Goal: Find specific page/section: Find specific page/section

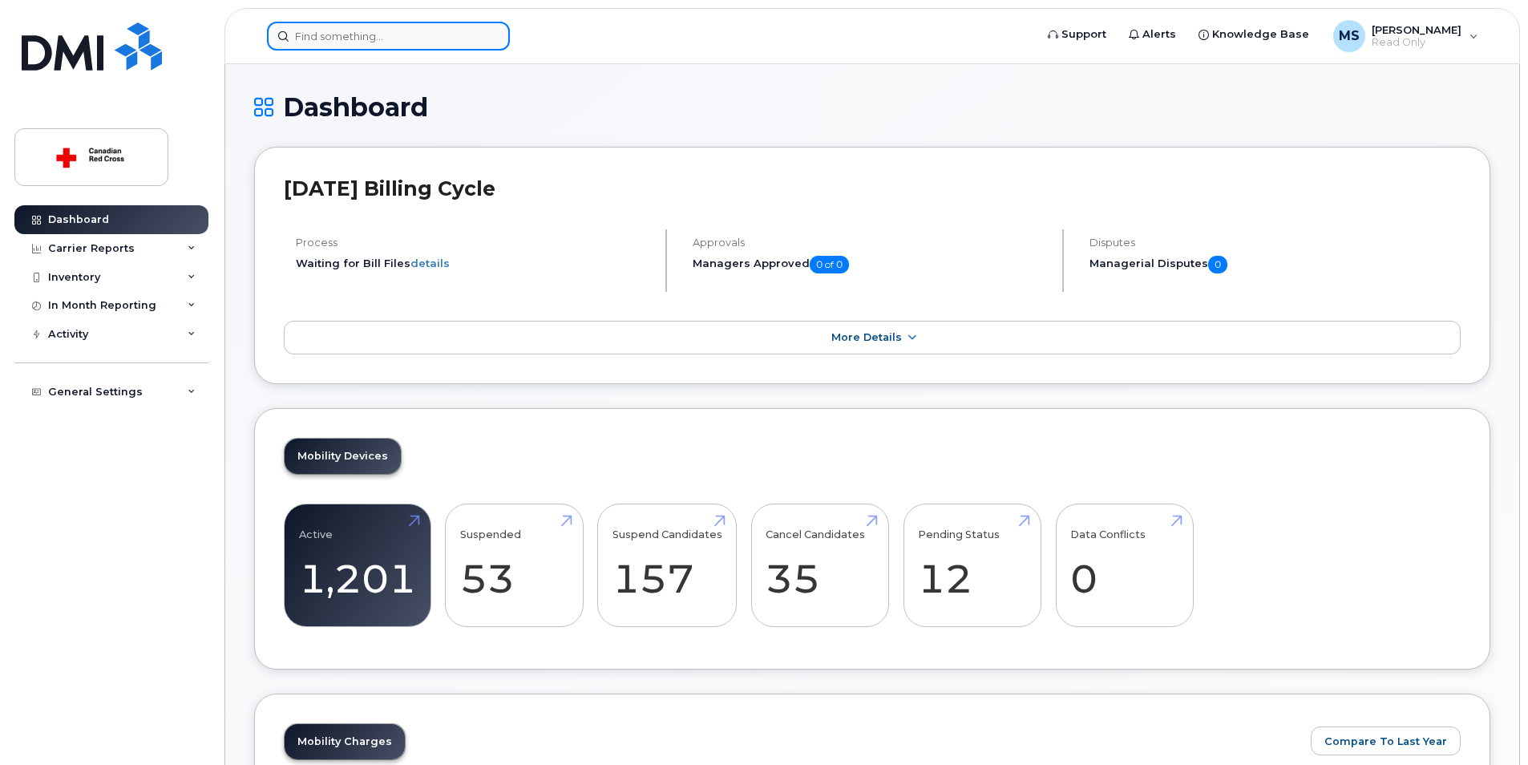
click at [334, 34] on input at bounding box center [388, 36] width 243 height 29
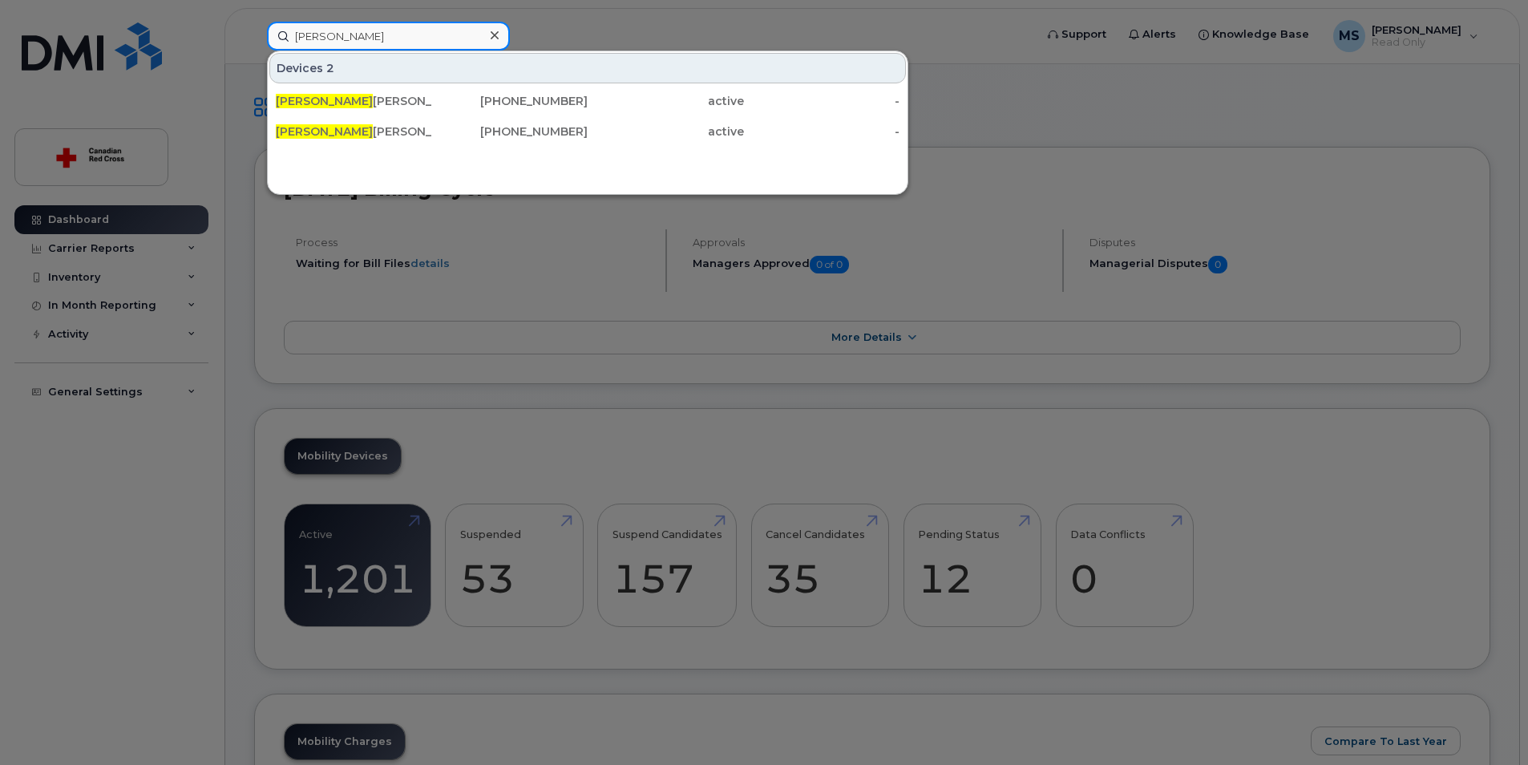
drag, startPoint x: 355, startPoint y: 34, endPoint x: 281, endPoint y: 34, distance: 74.6
click at [281, 34] on input "[PERSON_NAME]" at bounding box center [388, 36] width 243 height 29
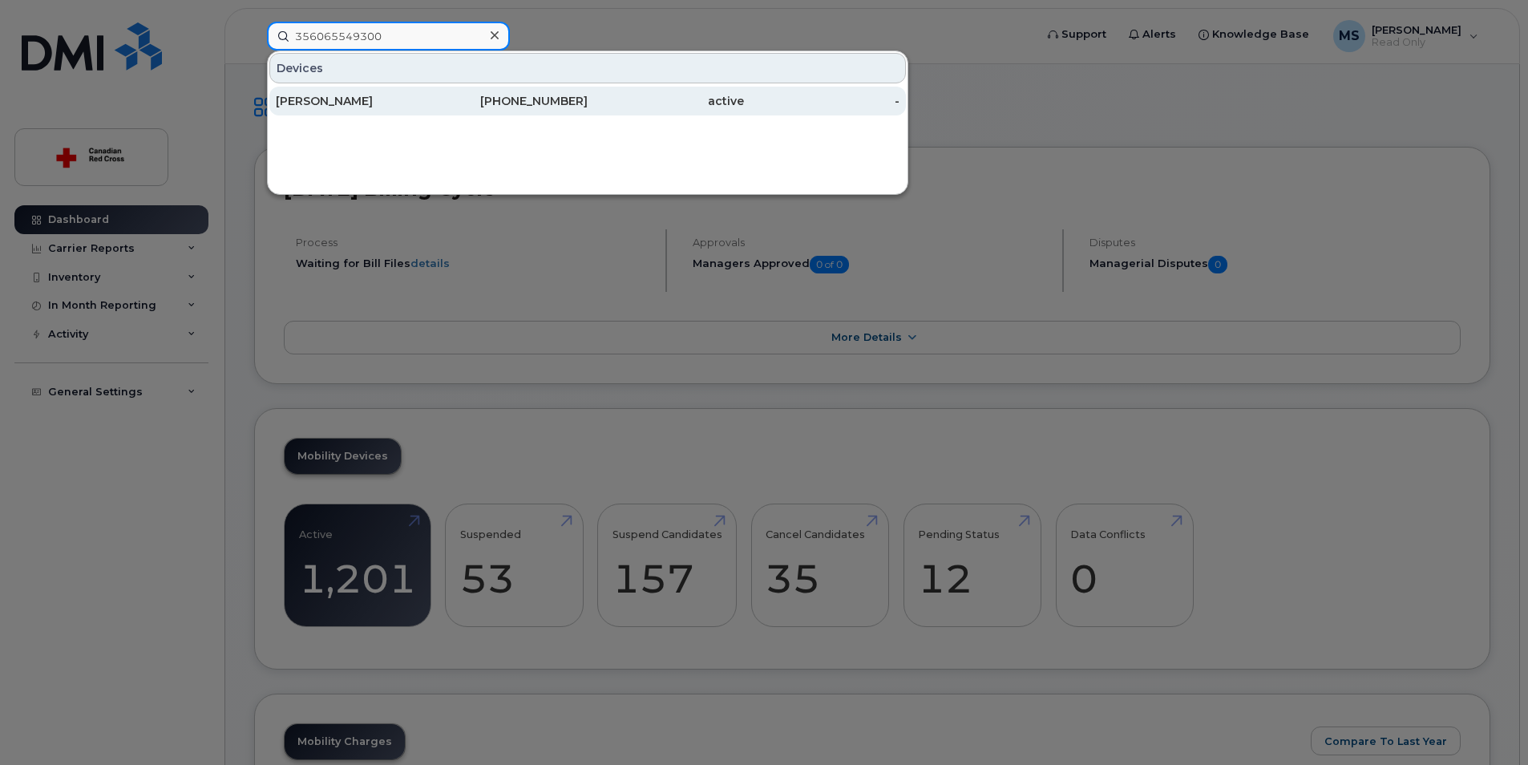
type input "356065549300"
click at [332, 103] on div "[PERSON_NAME]" at bounding box center [354, 101] width 156 height 16
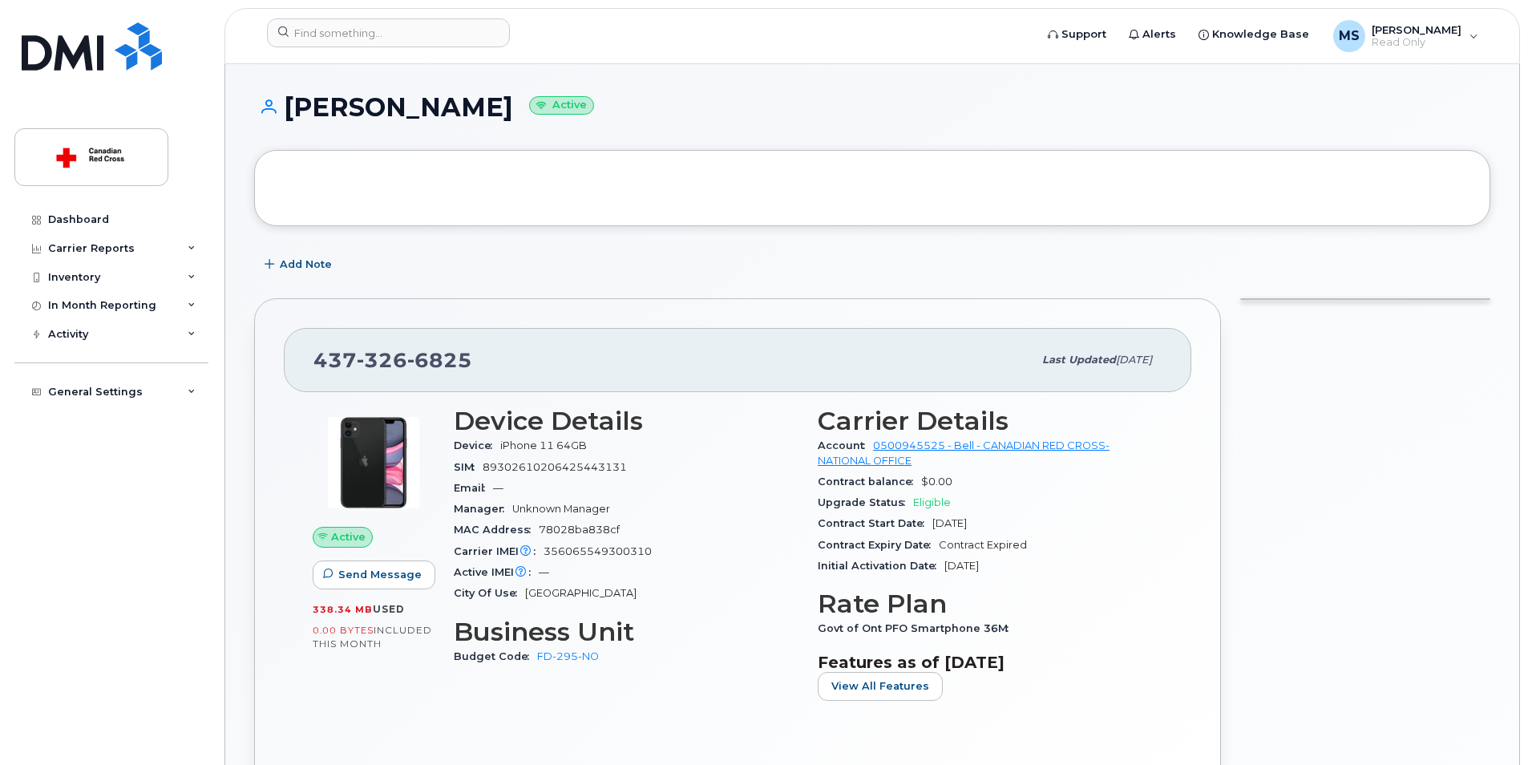
click at [687, 703] on div "Device Details Device iPhone 11 64GB SIM [TECHNICAL_ID] Email — Manager Unknown…" at bounding box center [626, 560] width 364 height 326
drag, startPoint x: 742, startPoint y: 508, endPoint x: 753, endPoint y: 524, distance: 18.9
click at [743, 508] on div "Manager Unknown Manager" at bounding box center [626, 509] width 345 height 21
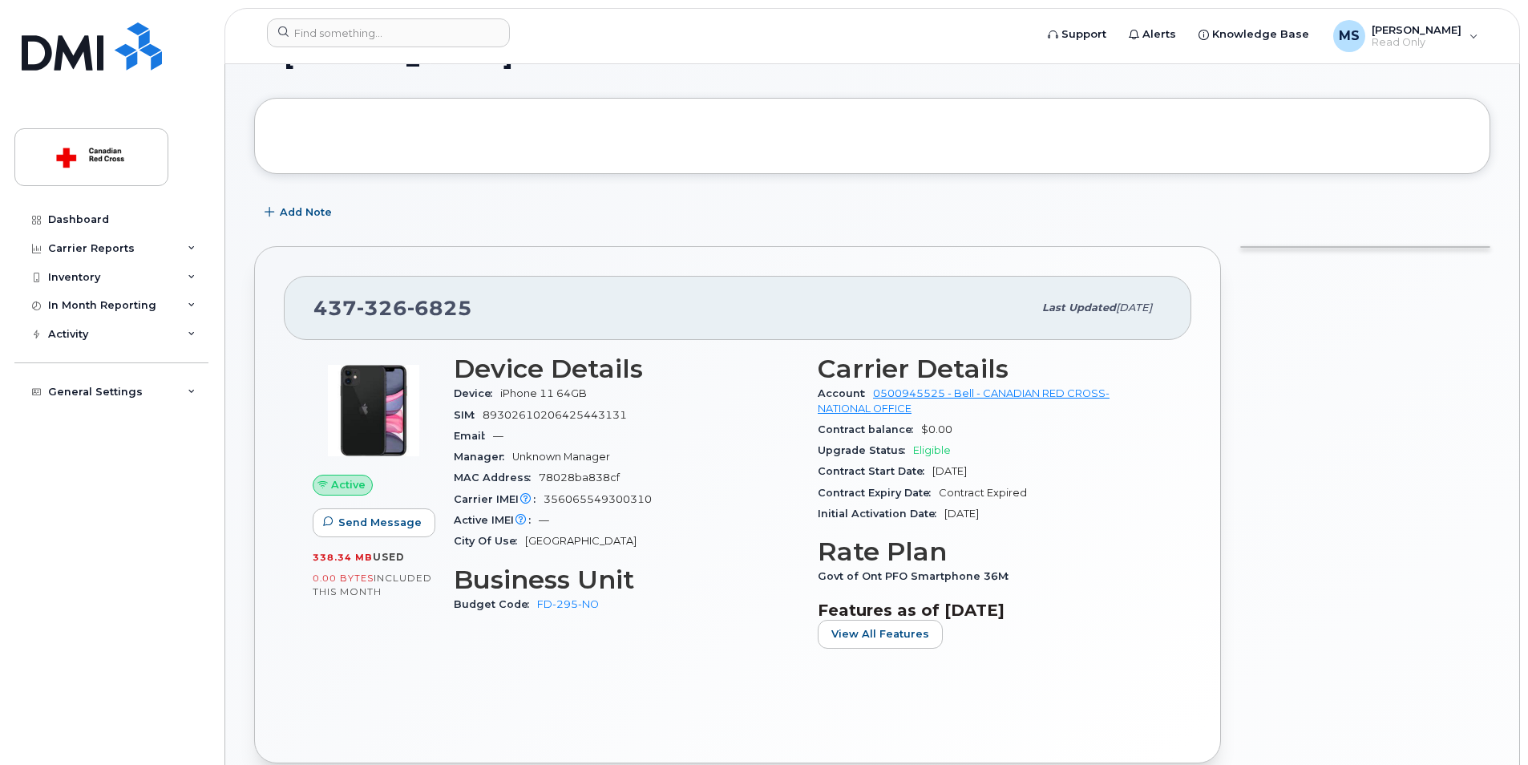
scroll to position [80, 0]
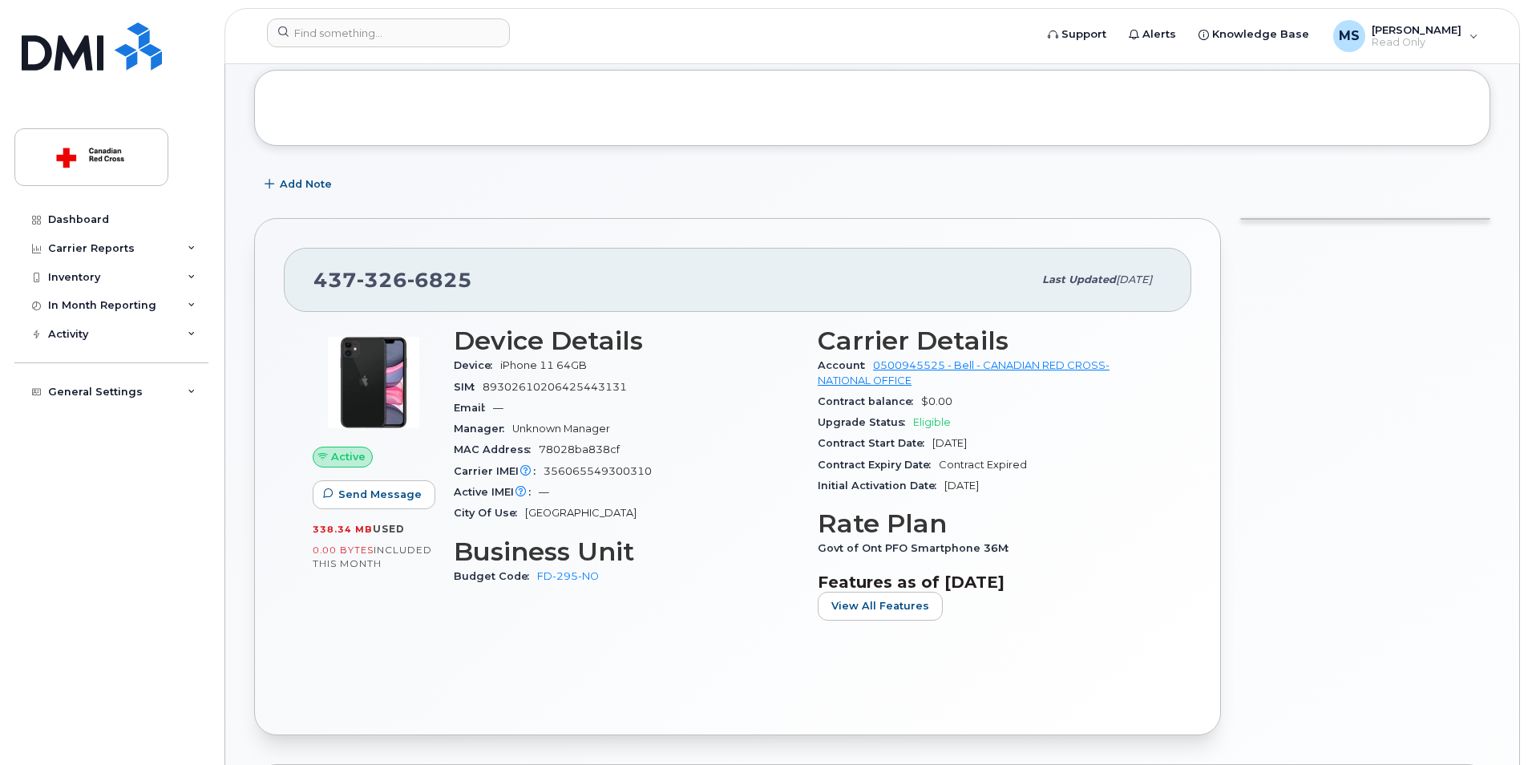
click at [678, 680] on div "Active Send Message 338.34 MB  used 0.00 Bytes  included this month Device Deta…" at bounding box center [738, 508] width 908 height 393
click at [758, 378] on div "SIM 89302610206425443131" at bounding box center [626, 387] width 345 height 21
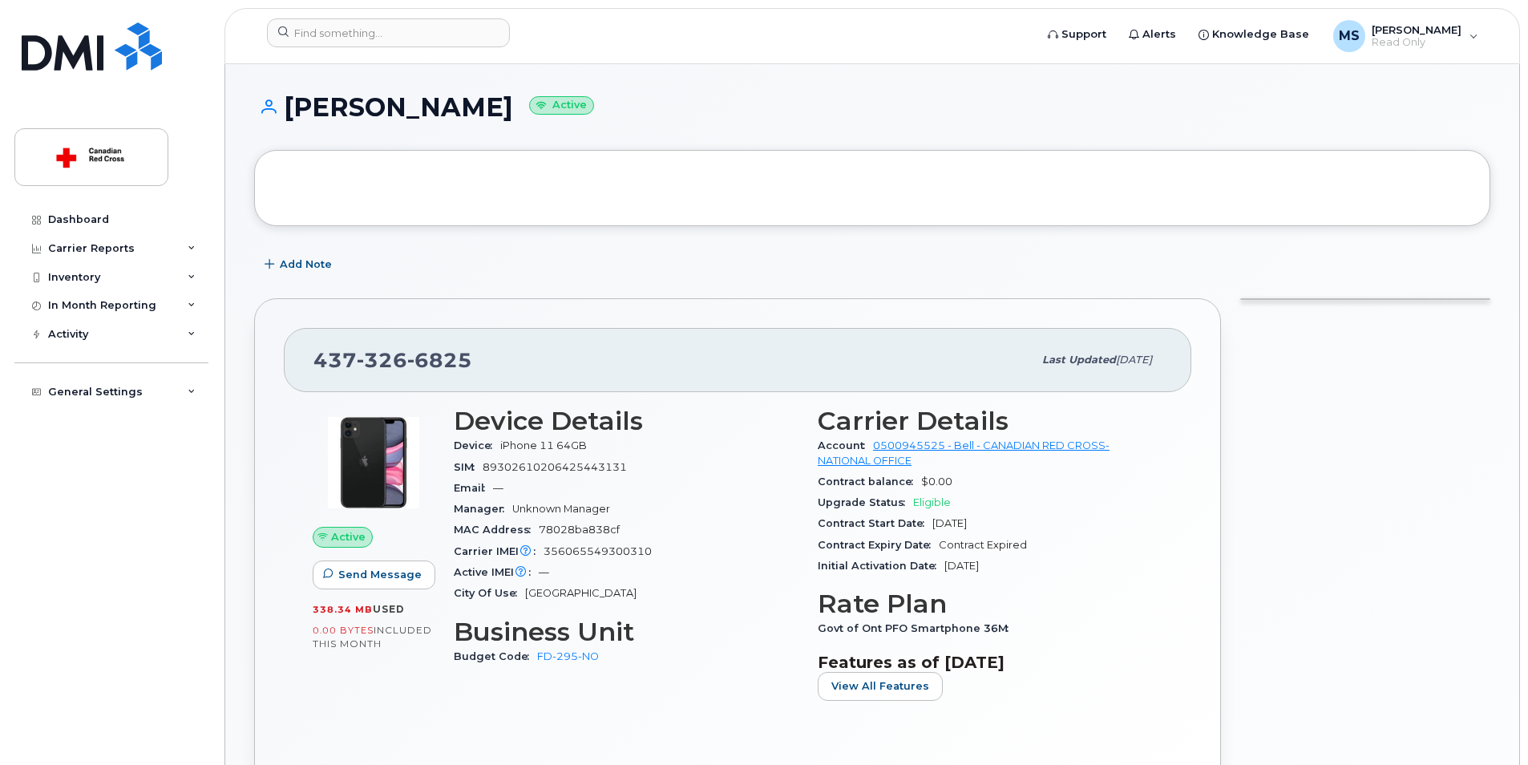
click at [1351, 465] on div at bounding box center [1365, 557] width 269 height 536
drag, startPoint x: 493, startPoint y: 362, endPoint x: 455, endPoint y: 359, distance: 38.6
click at [455, 359] on div "437 326 6825" at bounding box center [672, 360] width 719 height 34
drag, startPoint x: 455, startPoint y: 359, endPoint x: 519, endPoint y: 362, distance: 64.2
click at [520, 361] on div "437 326 6825" at bounding box center [672, 360] width 719 height 34
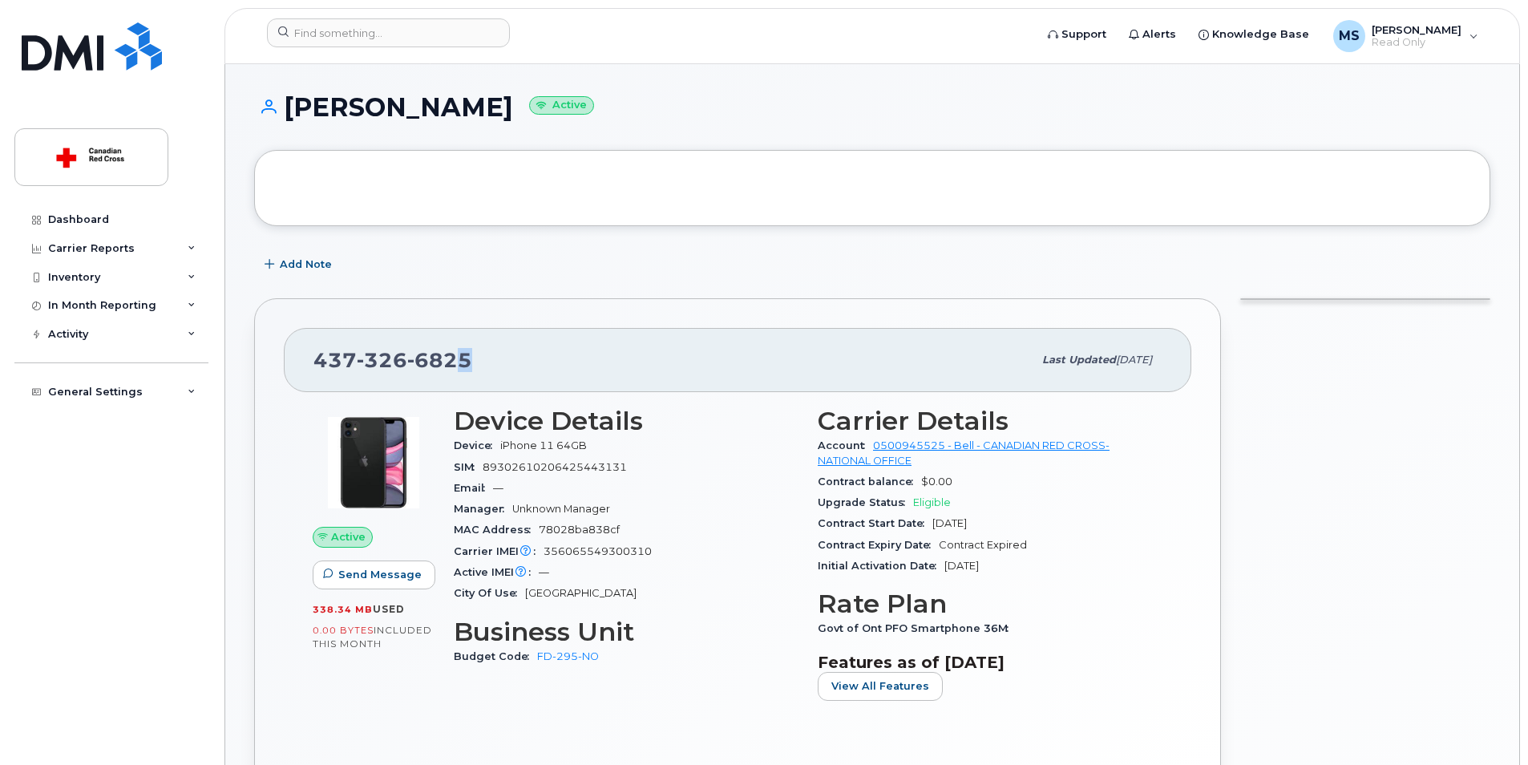
click at [510, 378] on div "437 326 6825 Last updated May 22, 2025" at bounding box center [738, 360] width 908 height 64
click at [301, 505] on div "Active Send Message 338.34 MB  used 0.00 Bytes  included this month Device Deta…" at bounding box center [738, 588] width 908 height 393
drag, startPoint x: 479, startPoint y: 360, endPoint x: 318, endPoint y: 346, distance: 161.8
click at [318, 346] on div "437 326 6825" at bounding box center [672, 360] width 719 height 34
drag, startPoint x: 318, startPoint y: 346, endPoint x: 376, endPoint y: 362, distance: 60.7
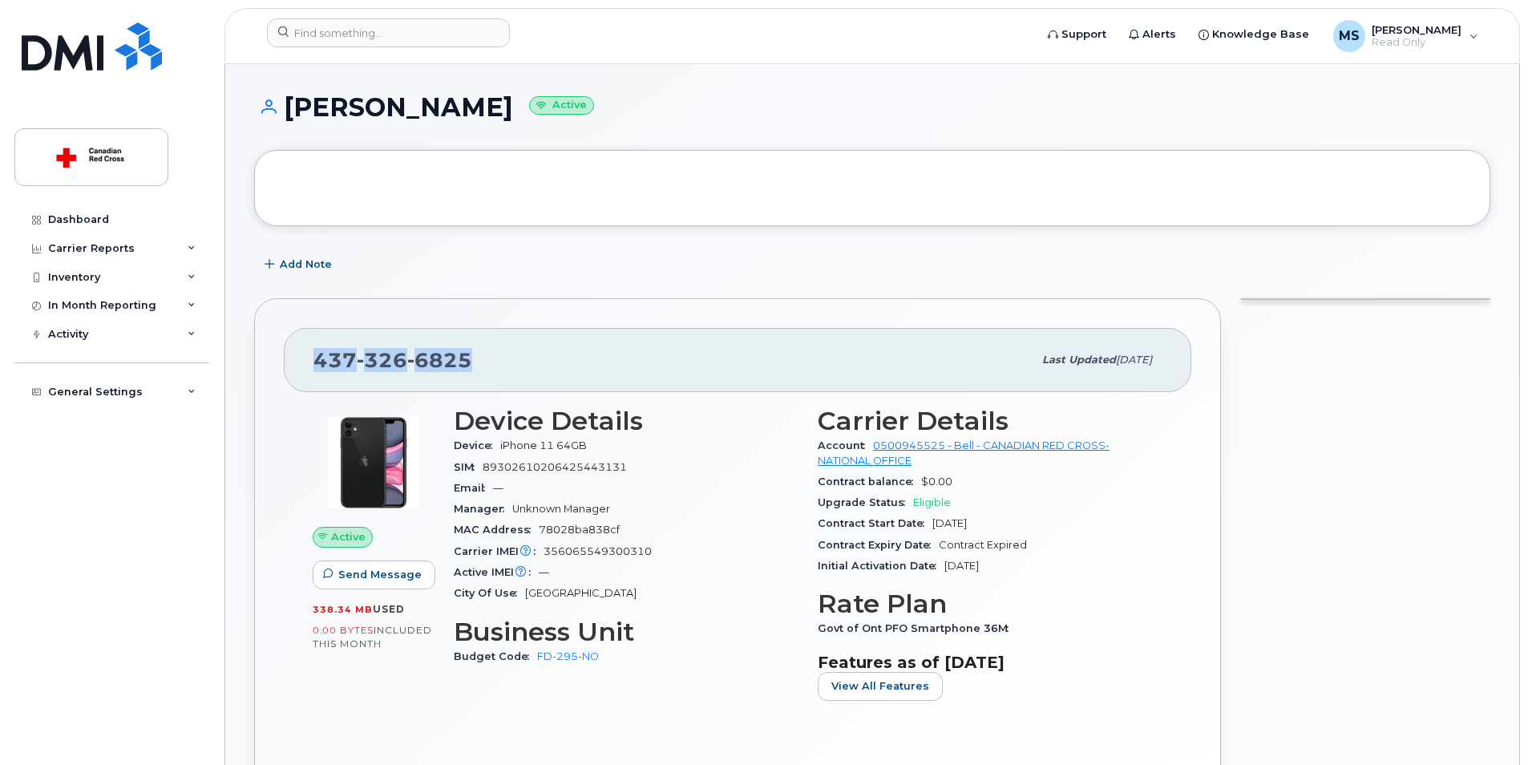
copy span "437 326 6825"
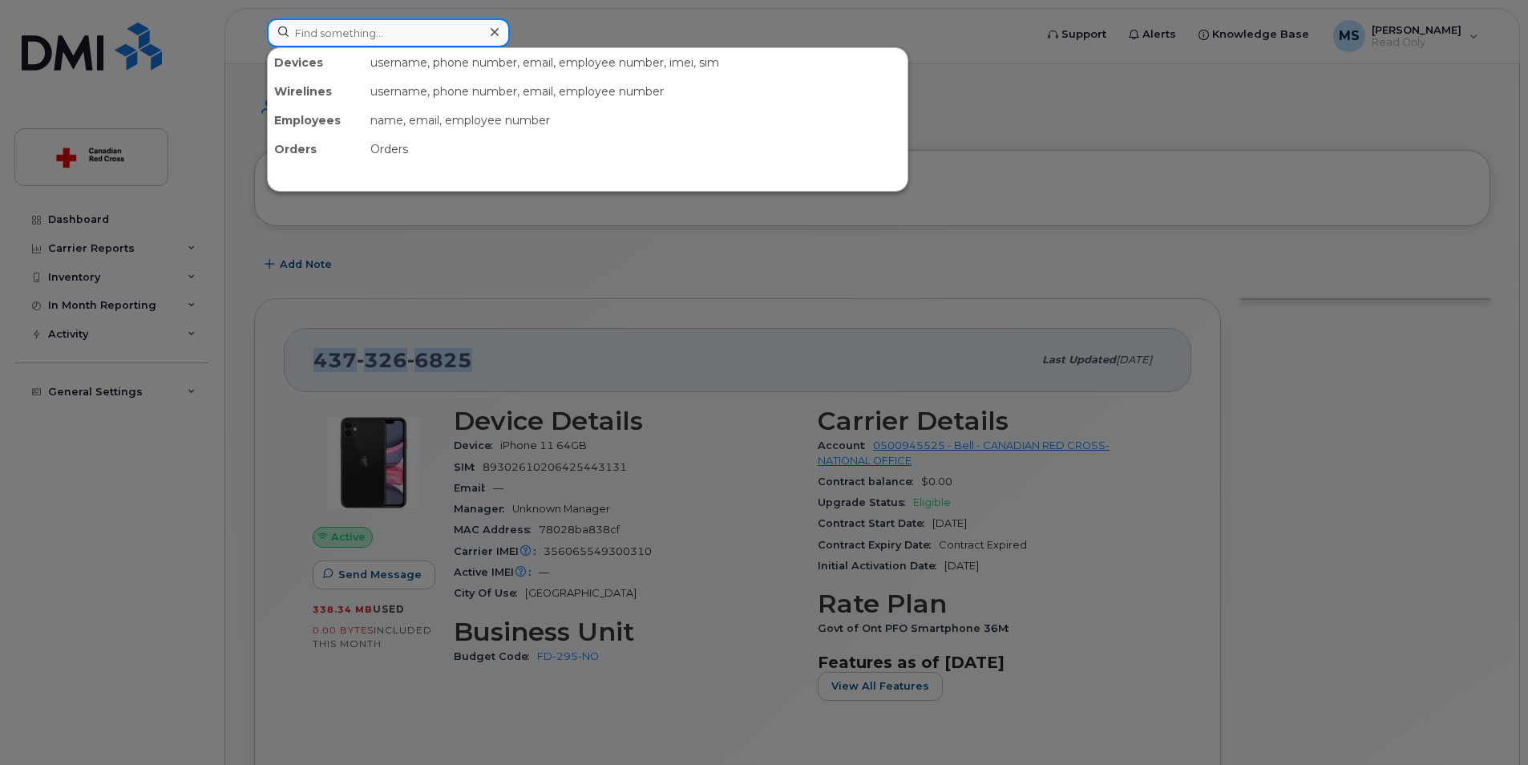
click at [322, 31] on input at bounding box center [388, 32] width 243 height 29
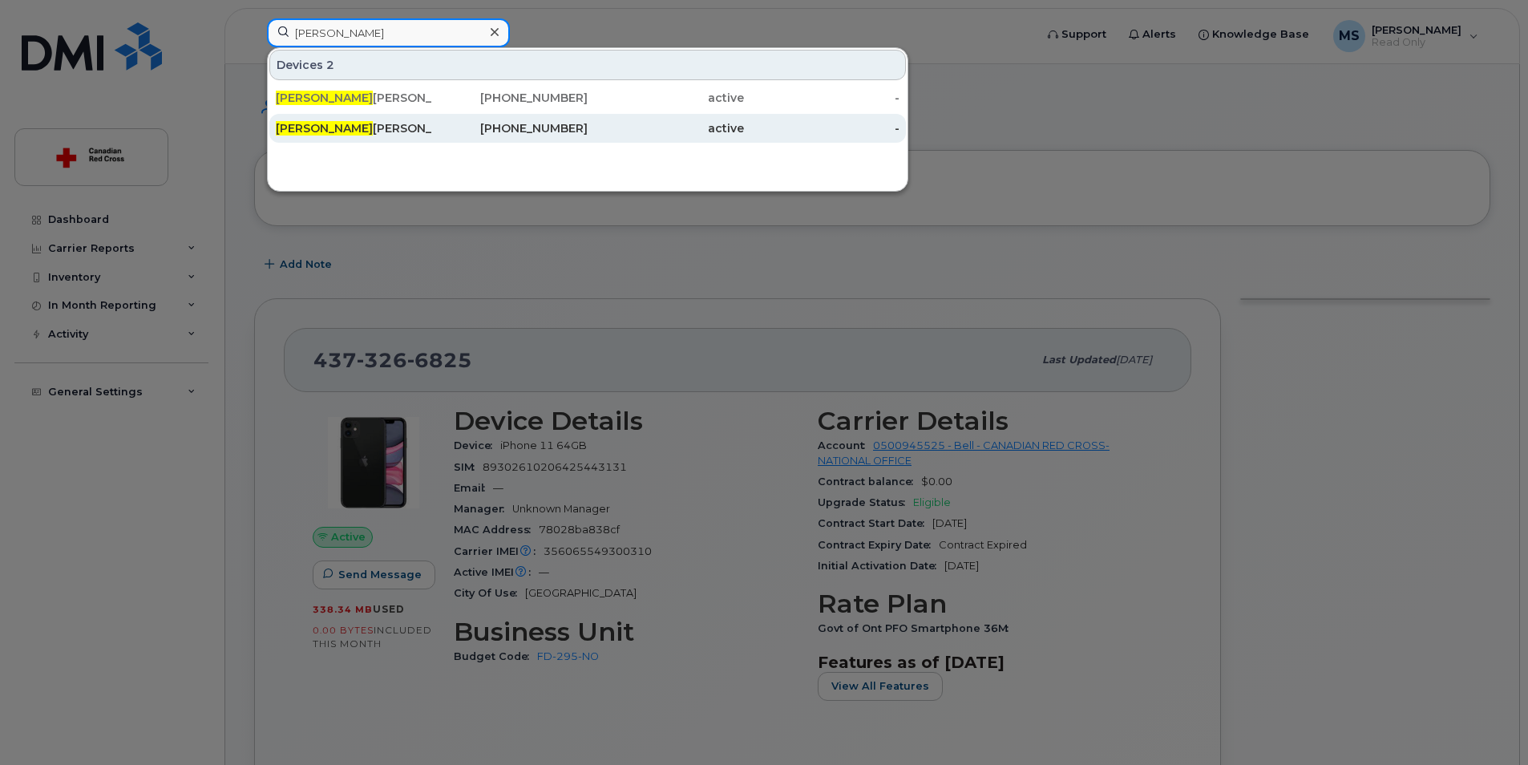
type input "marie de"
click at [358, 127] on div "Marie de Souza" at bounding box center [354, 128] width 156 height 16
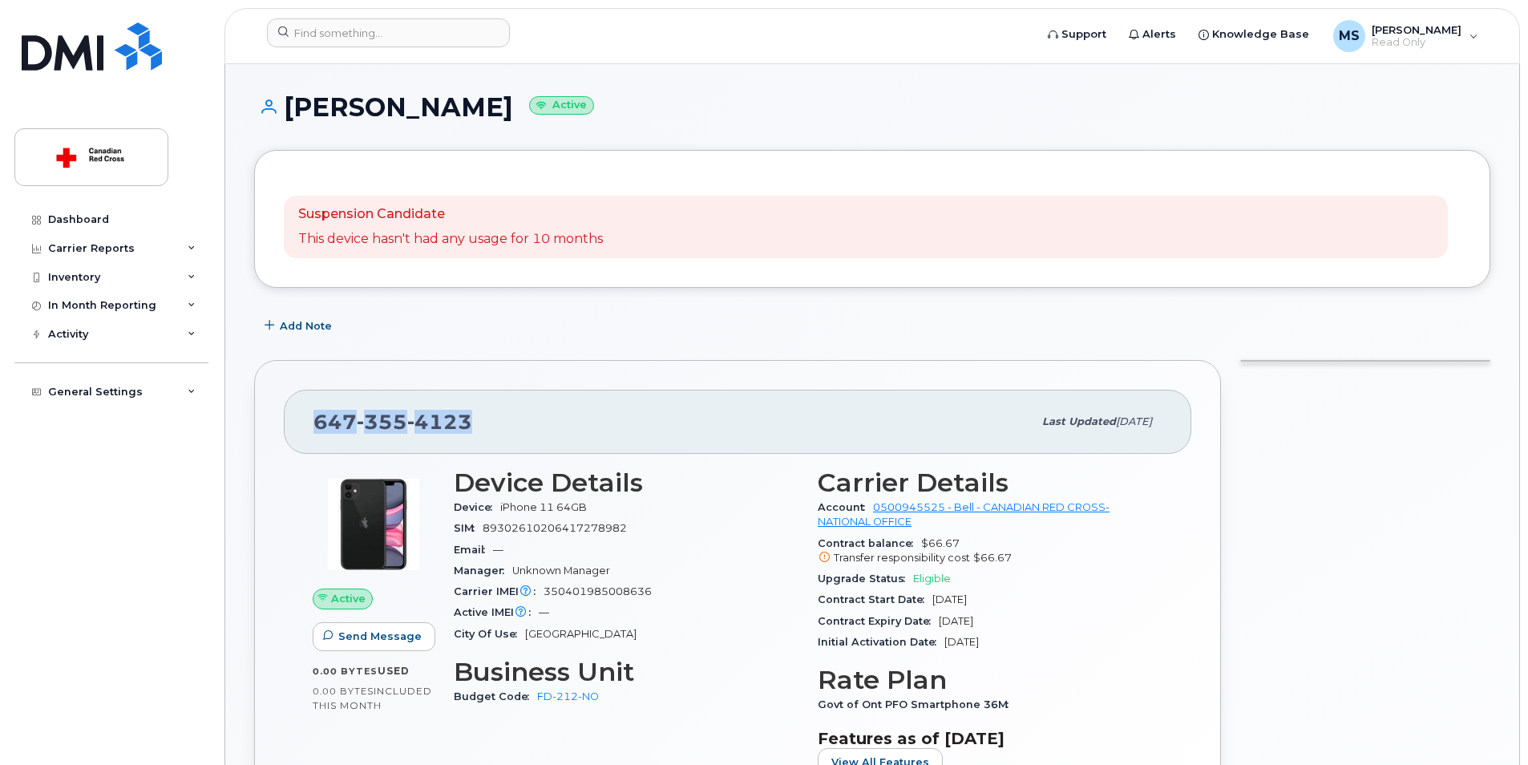
drag, startPoint x: 474, startPoint y: 417, endPoint x: 305, endPoint y: 417, distance: 169.2
click at [305, 417] on div "647 355 4123 Last updated Aug 20, 2025" at bounding box center [738, 422] width 908 height 64
drag, startPoint x: 304, startPoint y: 418, endPoint x: 346, endPoint y: 426, distance: 42.5
copy span "647 355 4123"
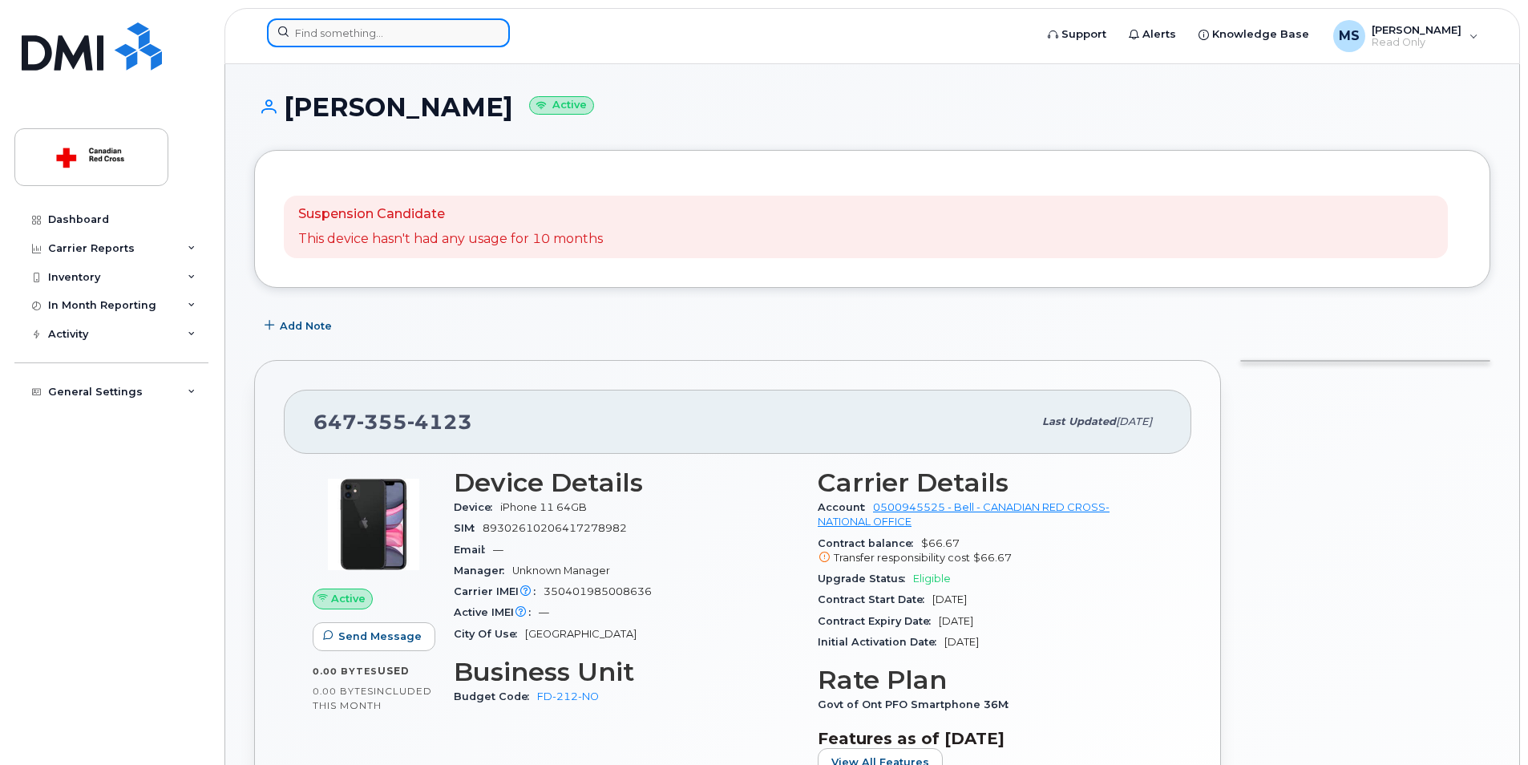
click at [356, 22] on input at bounding box center [388, 32] width 243 height 29
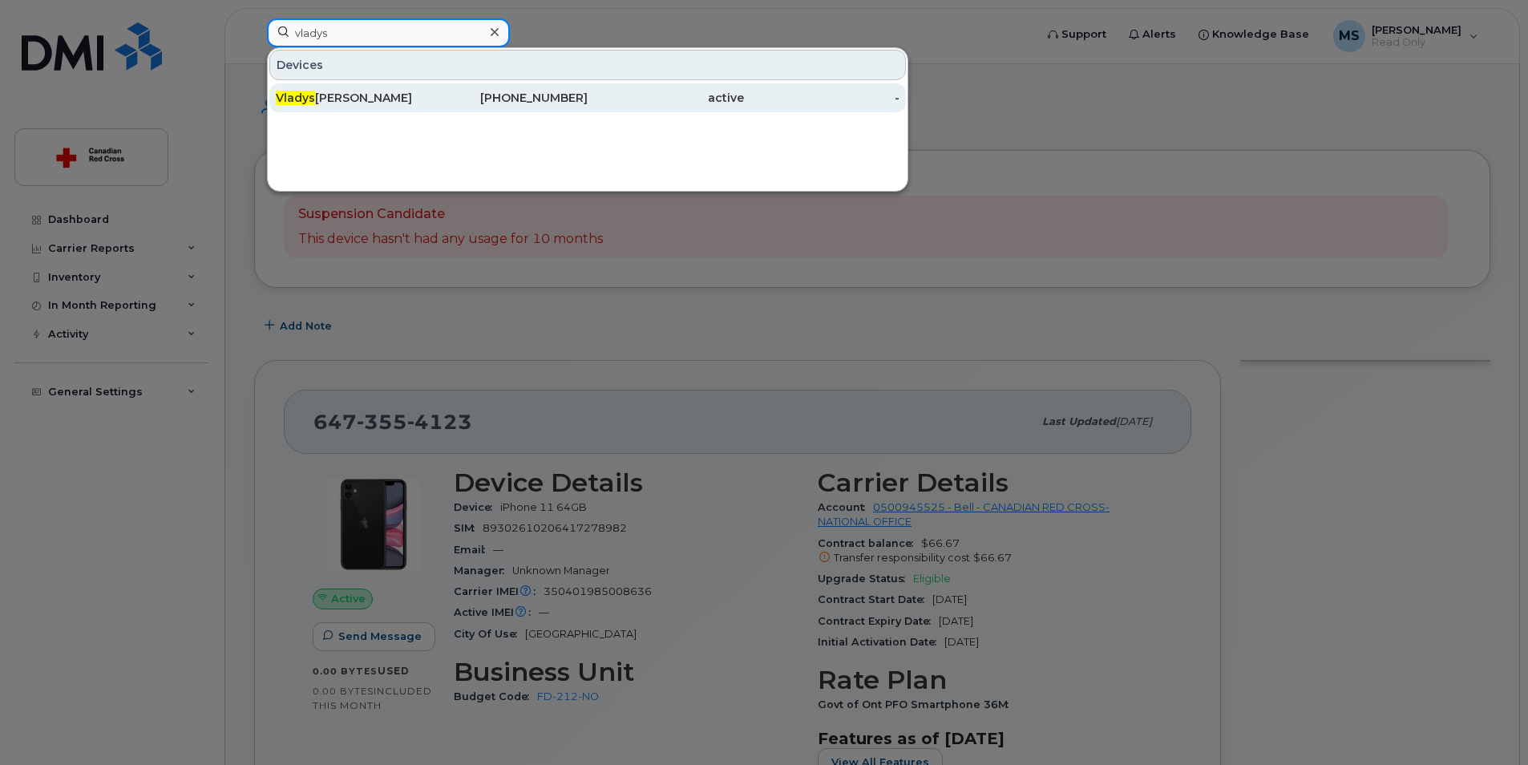
type input "vladys"
click at [395, 103] on div "Vladys lava Melnichenko" at bounding box center [354, 98] width 156 height 16
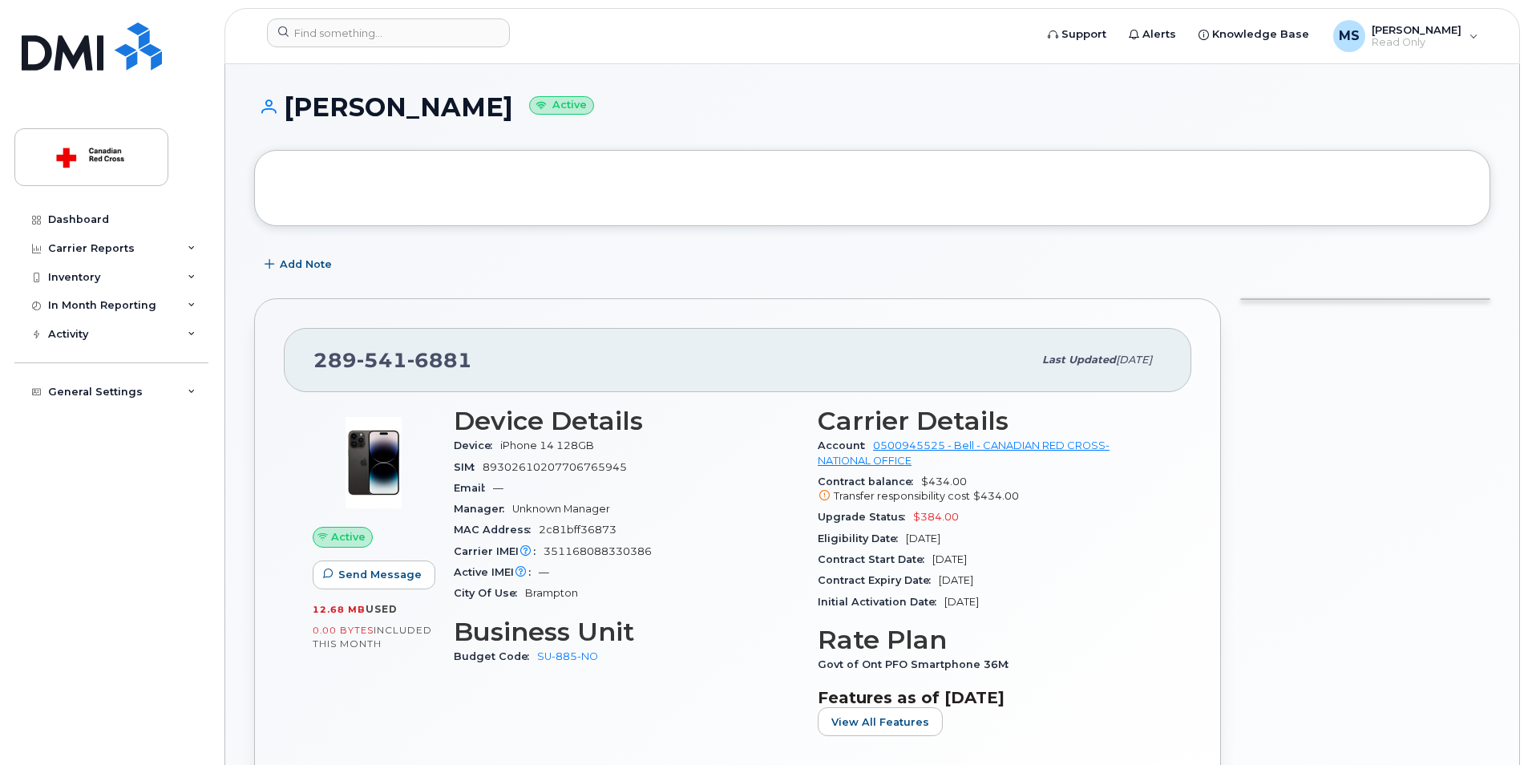
drag, startPoint x: 605, startPoint y: 107, endPoint x: 293, endPoint y: 91, distance: 313.1
click at [293, 93] on h1 "Vladyslava Melnichenko Active" at bounding box center [872, 107] width 1236 height 28
drag, startPoint x: 293, startPoint y: 91, endPoint x: 369, endPoint y: 115, distance: 79.6
copy h1 "Vladyslava Melnichenko"
click at [1358, 441] on div at bounding box center [1365, 575] width 269 height 572
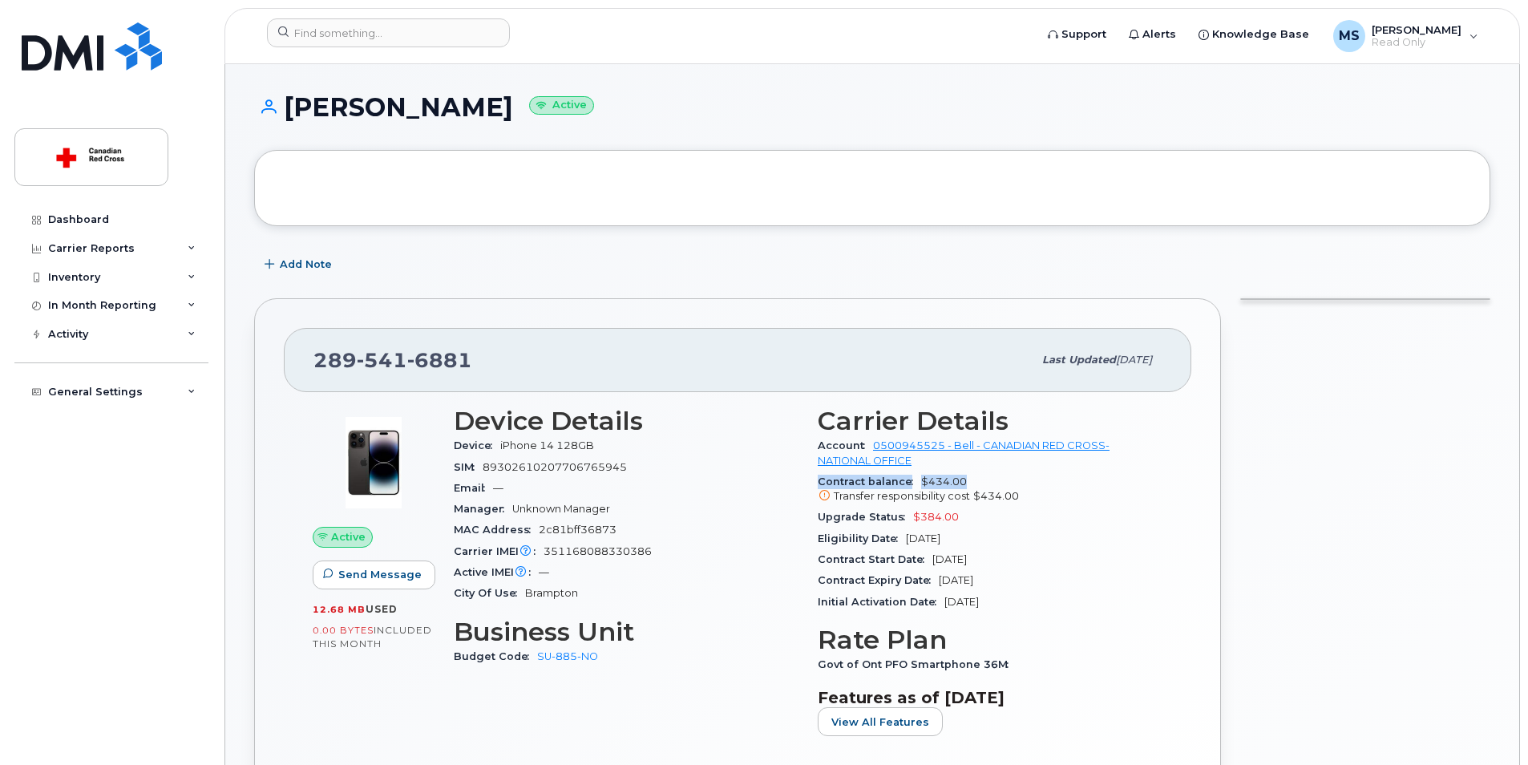
drag, startPoint x: 814, startPoint y: 479, endPoint x: 1074, endPoint y: 474, distance: 259.8
click at [1074, 474] on div "Carrier Details Account 0500945525 - Bell - CANADIAN RED CROSS- NATIONAL OFFICE…" at bounding box center [990, 578] width 364 height 362
click at [1304, 463] on div at bounding box center [1365, 575] width 269 height 572
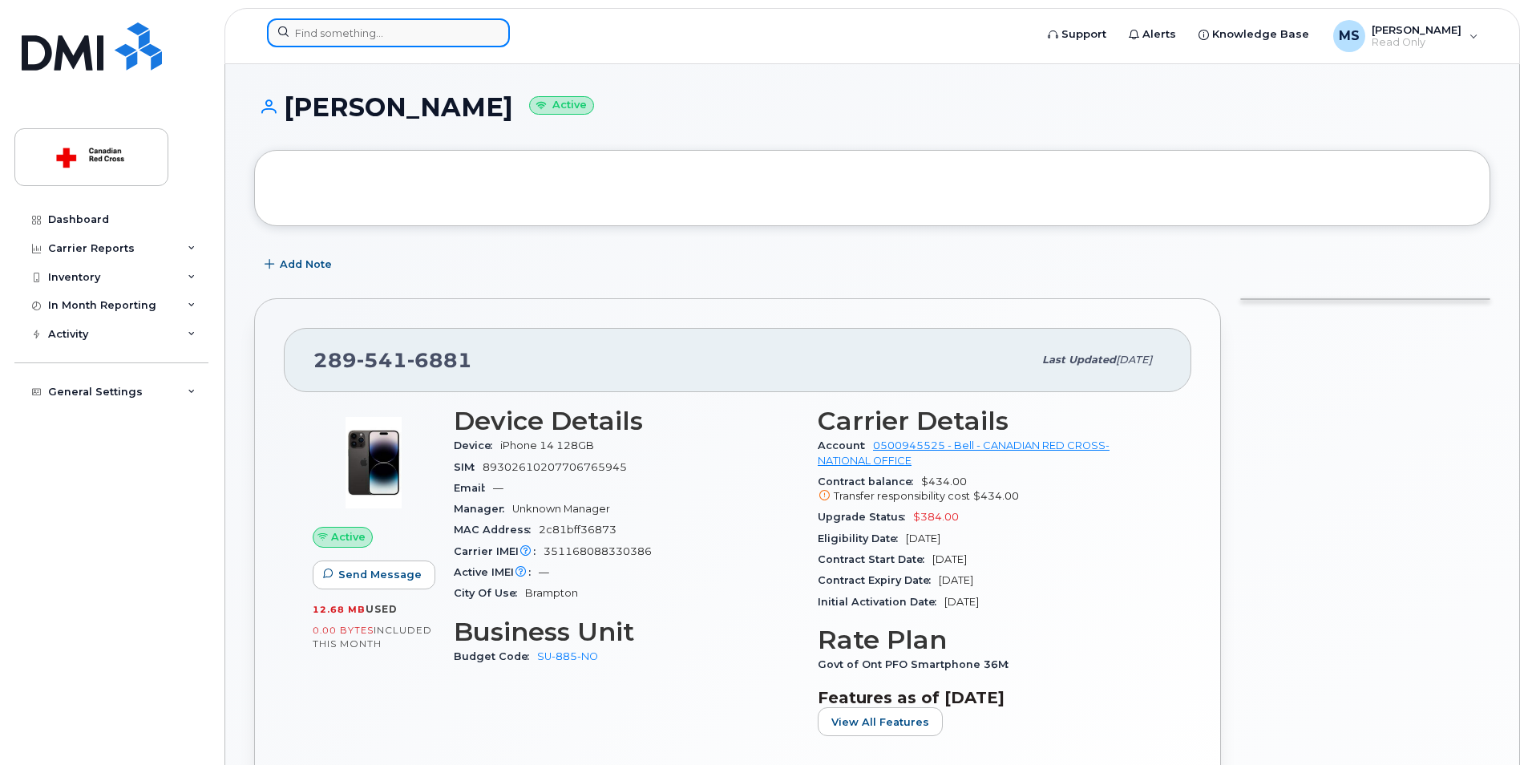
click at [320, 26] on input at bounding box center [388, 32] width 243 height 29
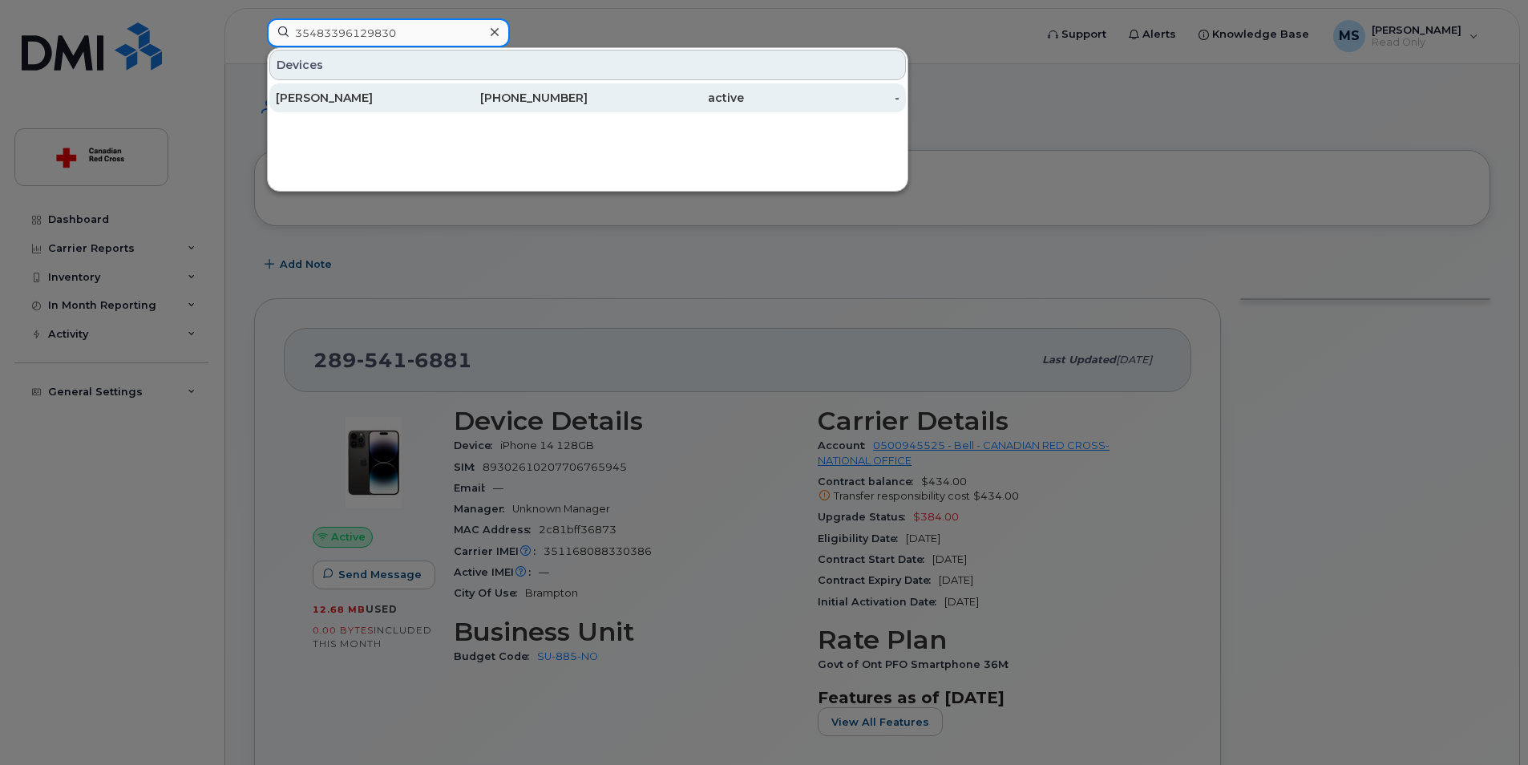
type input "35483396129830"
click at [335, 101] on div "Adrienne Scott" at bounding box center [354, 98] width 156 height 16
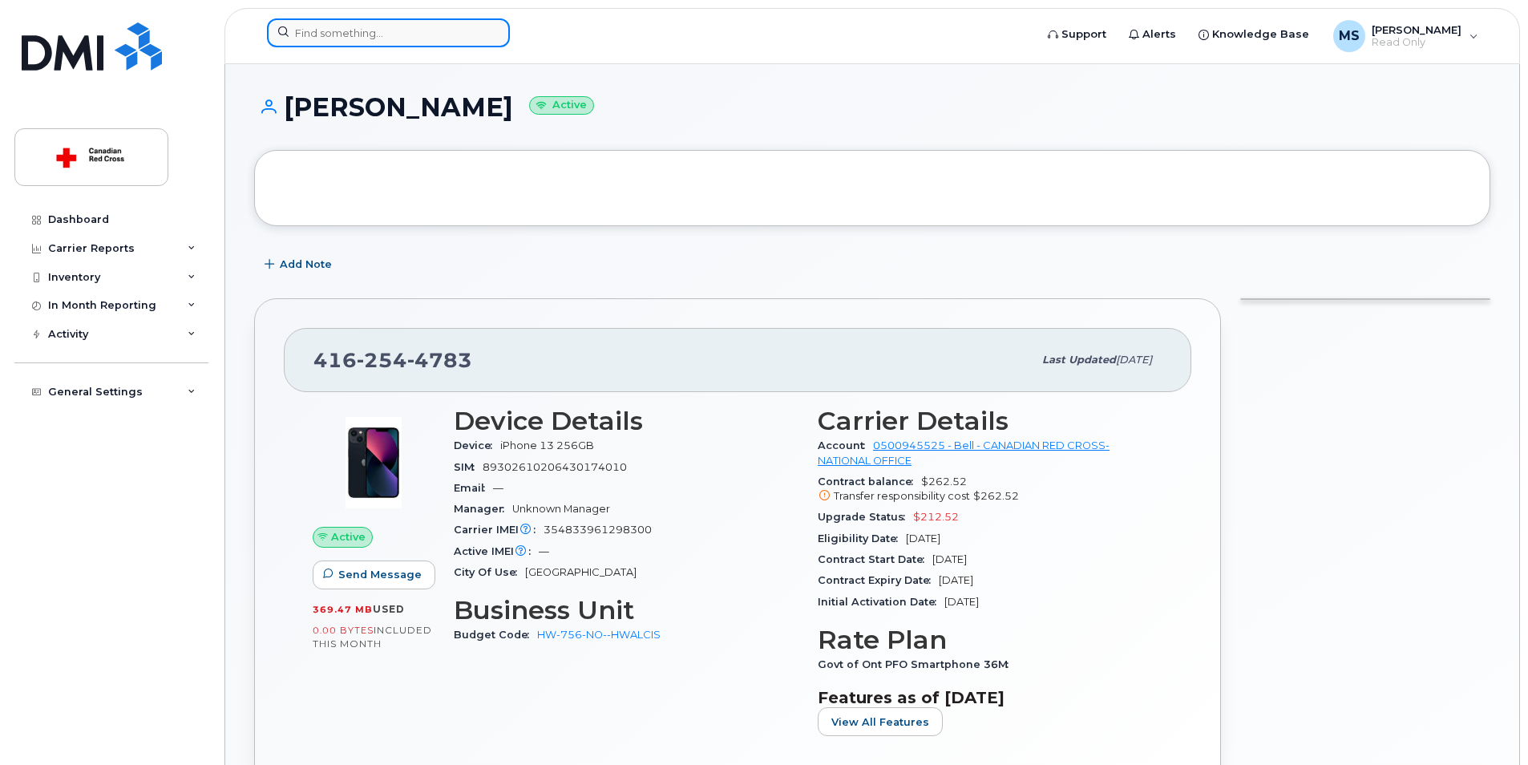
click at [304, 33] on input at bounding box center [388, 32] width 243 height 29
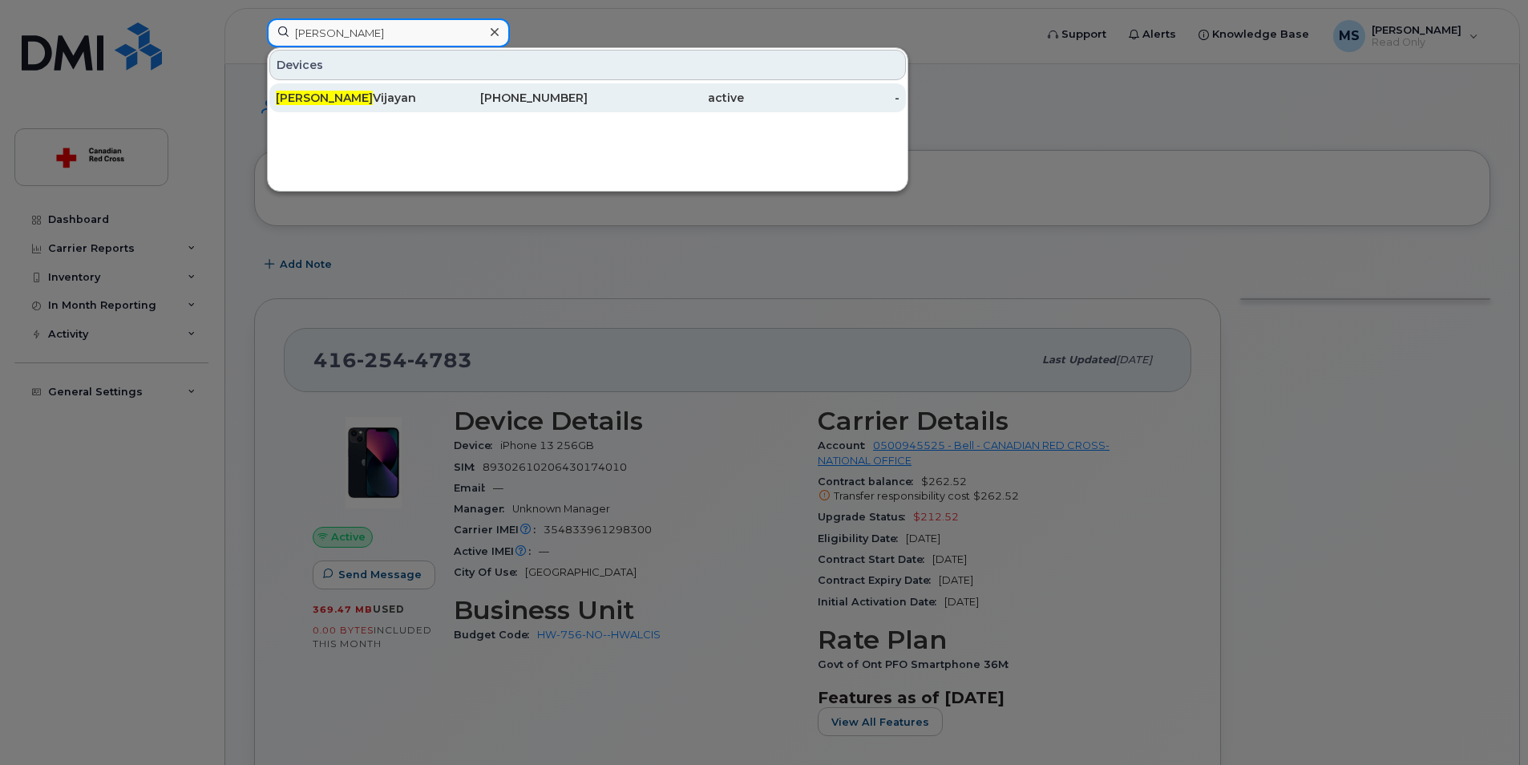
type input "aswathi"
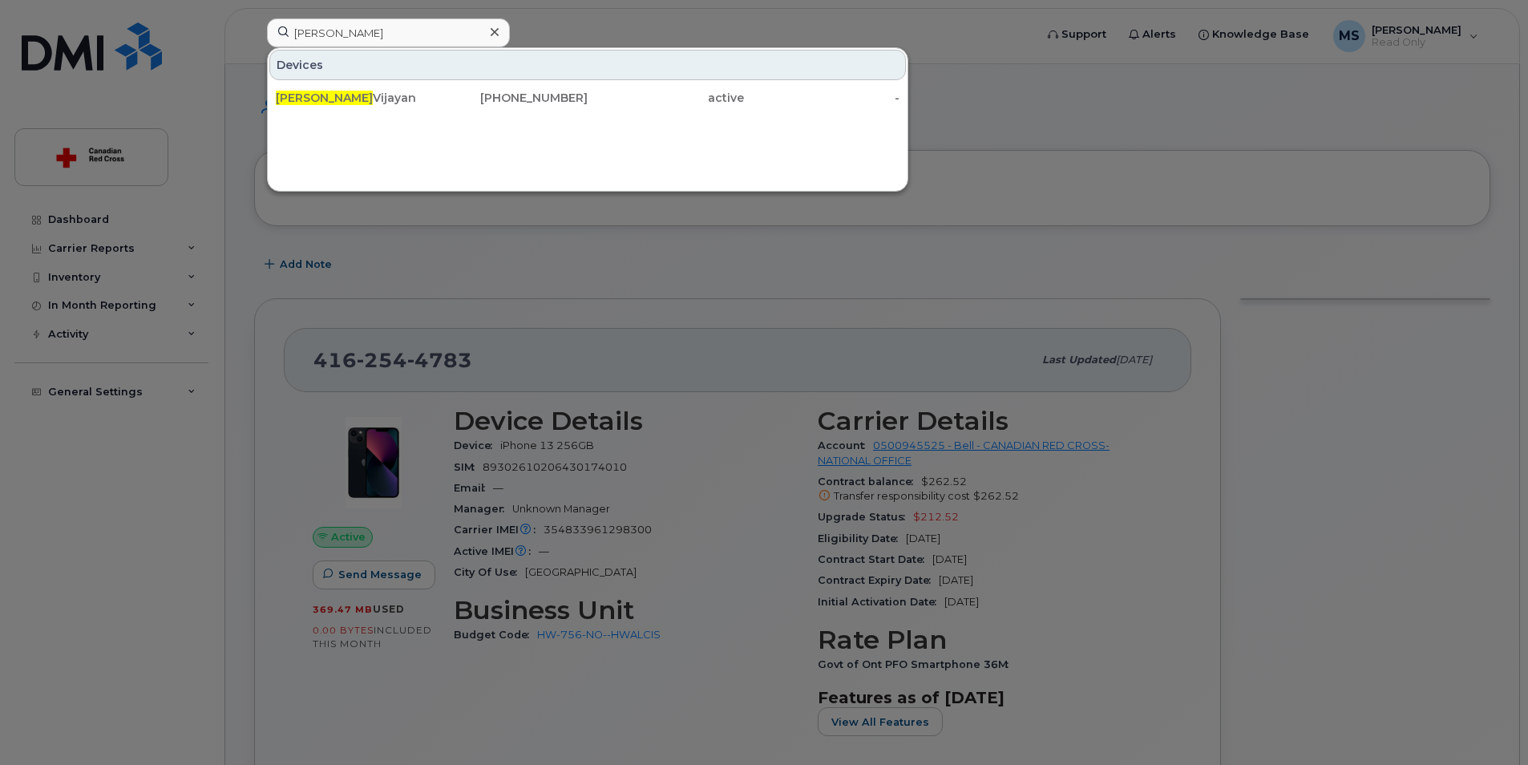
drag, startPoint x: 344, startPoint y: 102, endPoint x: 494, endPoint y: 139, distance: 154.4
click at [344, 102] on div "Aswathi Vijayan" at bounding box center [354, 98] width 156 height 16
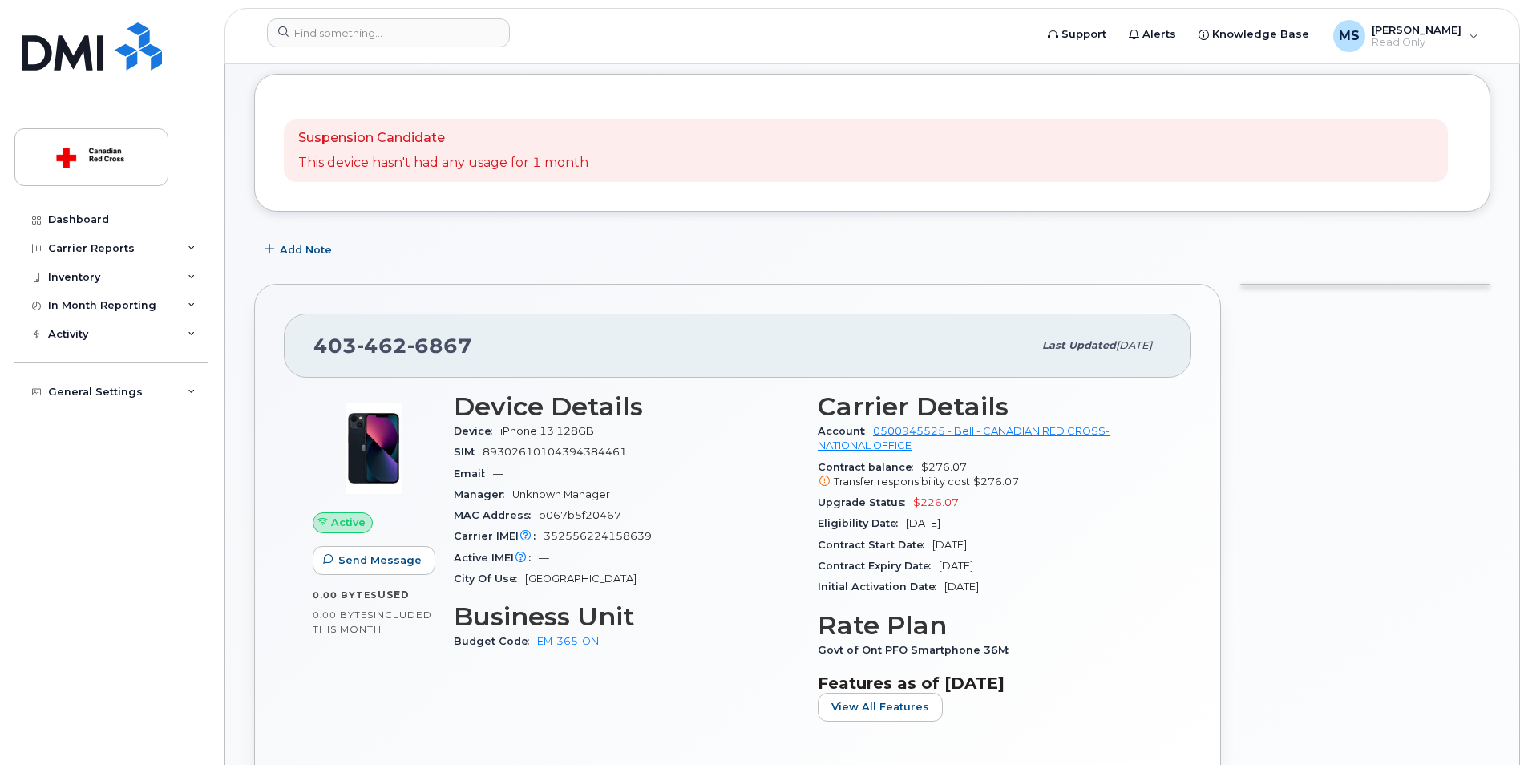
scroll to position [80, 0]
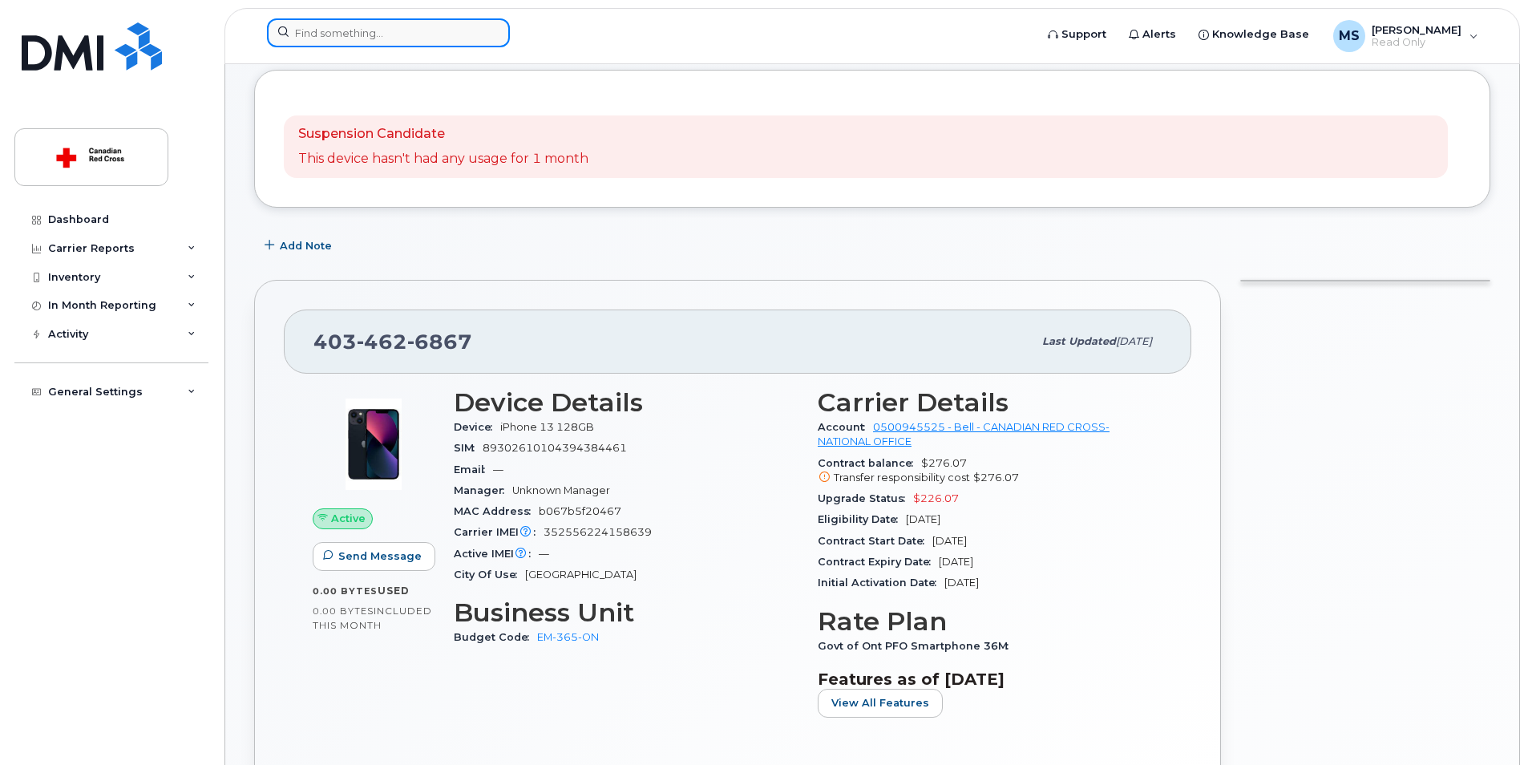
click at [313, 33] on input at bounding box center [388, 32] width 243 height 29
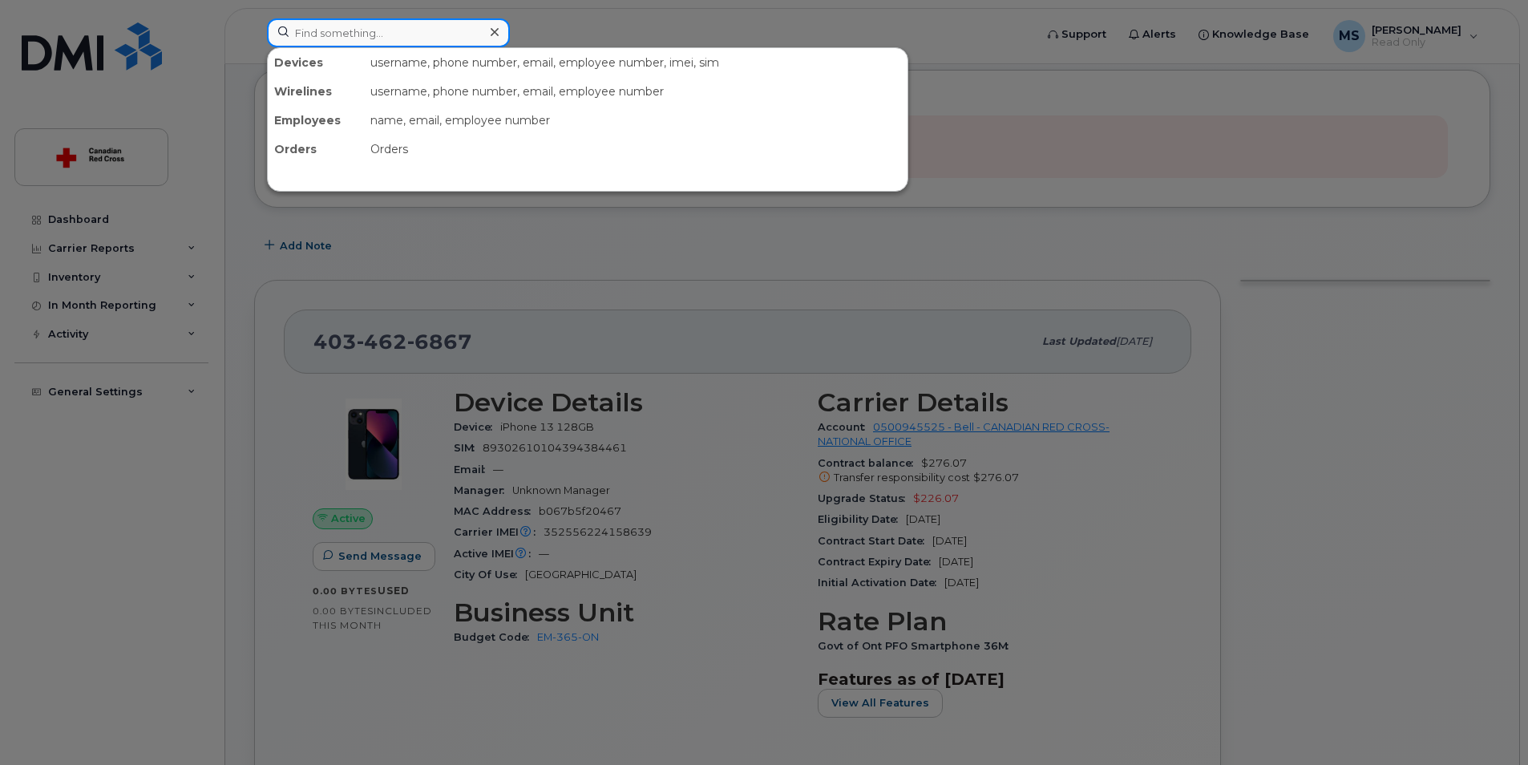
click at [323, 32] on input at bounding box center [388, 32] width 243 height 29
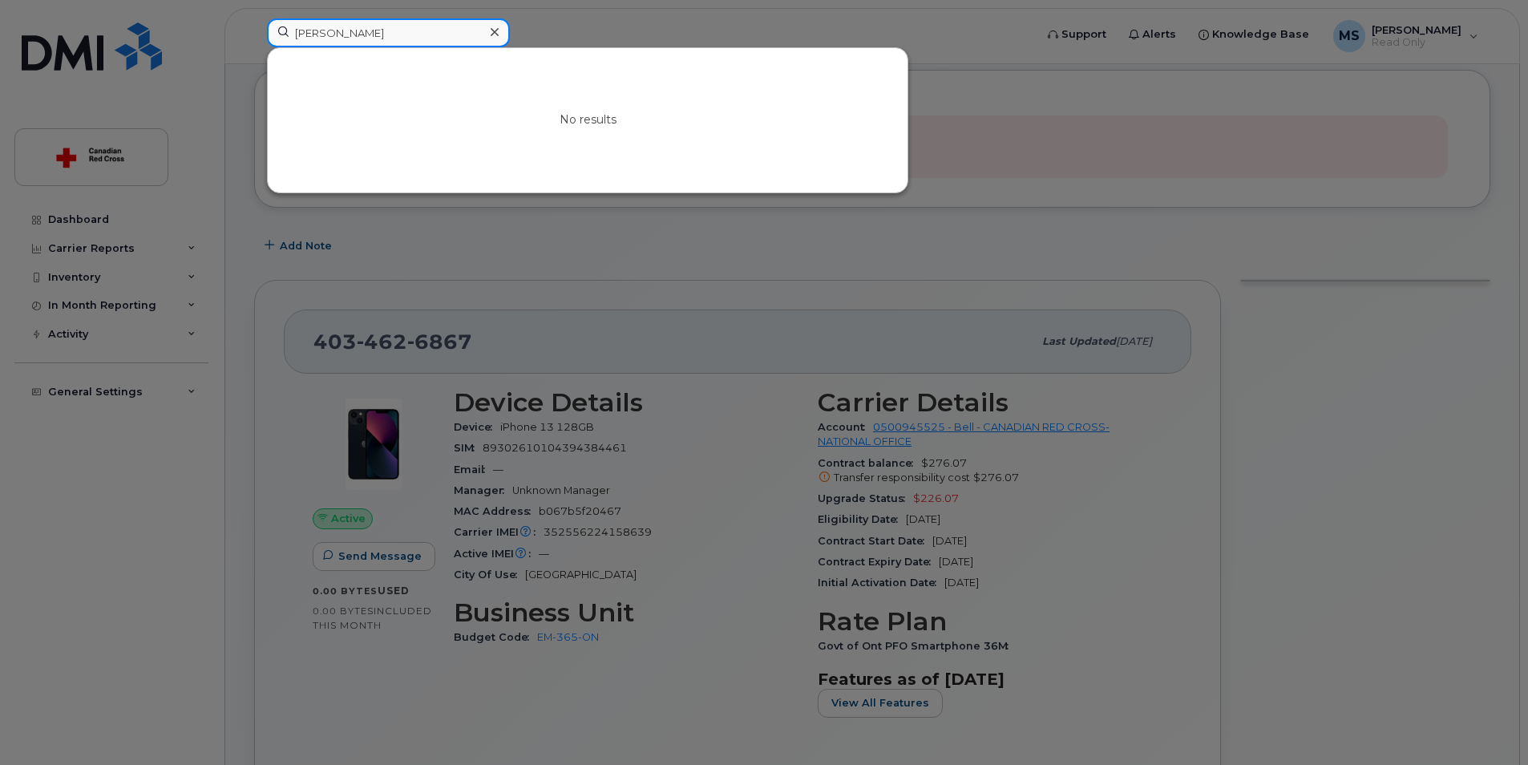
type input "sofiya"
click at [348, 33] on input "sofiya" at bounding box center [388, 32] width 243 height 29
drag, startPoint x: 342, startPoint y: 27, endPoint x: 293, endPoint y: 39, distance: 49.6
click at [293, 39] on input "sofiya" at bounding box center [388, 32] width 243 height 29
type input "s"
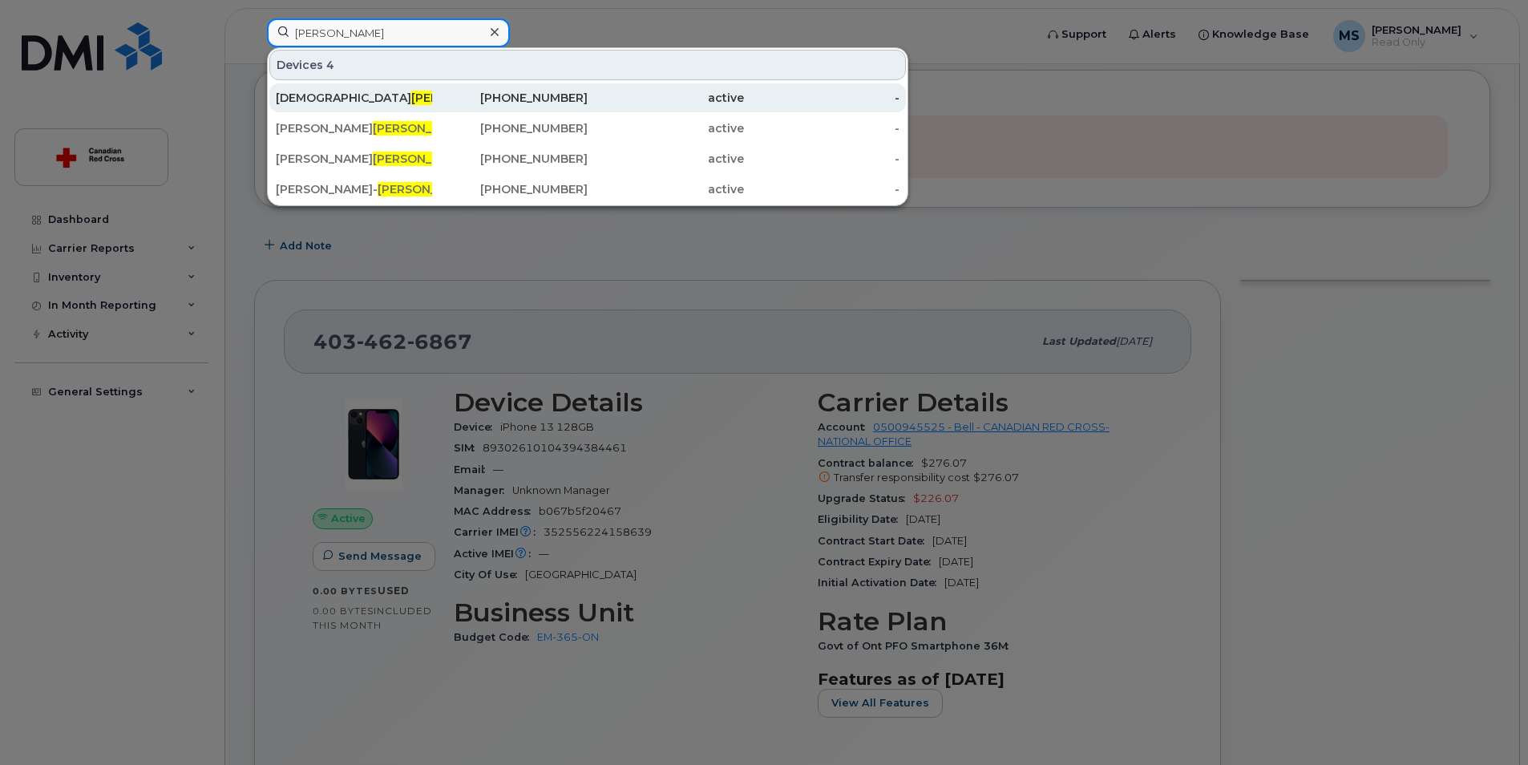
type input "clark"
click at [312, 98] on div "Safiya Clark e-Mendes" at bounding box center [354, 98] width 156 height 16
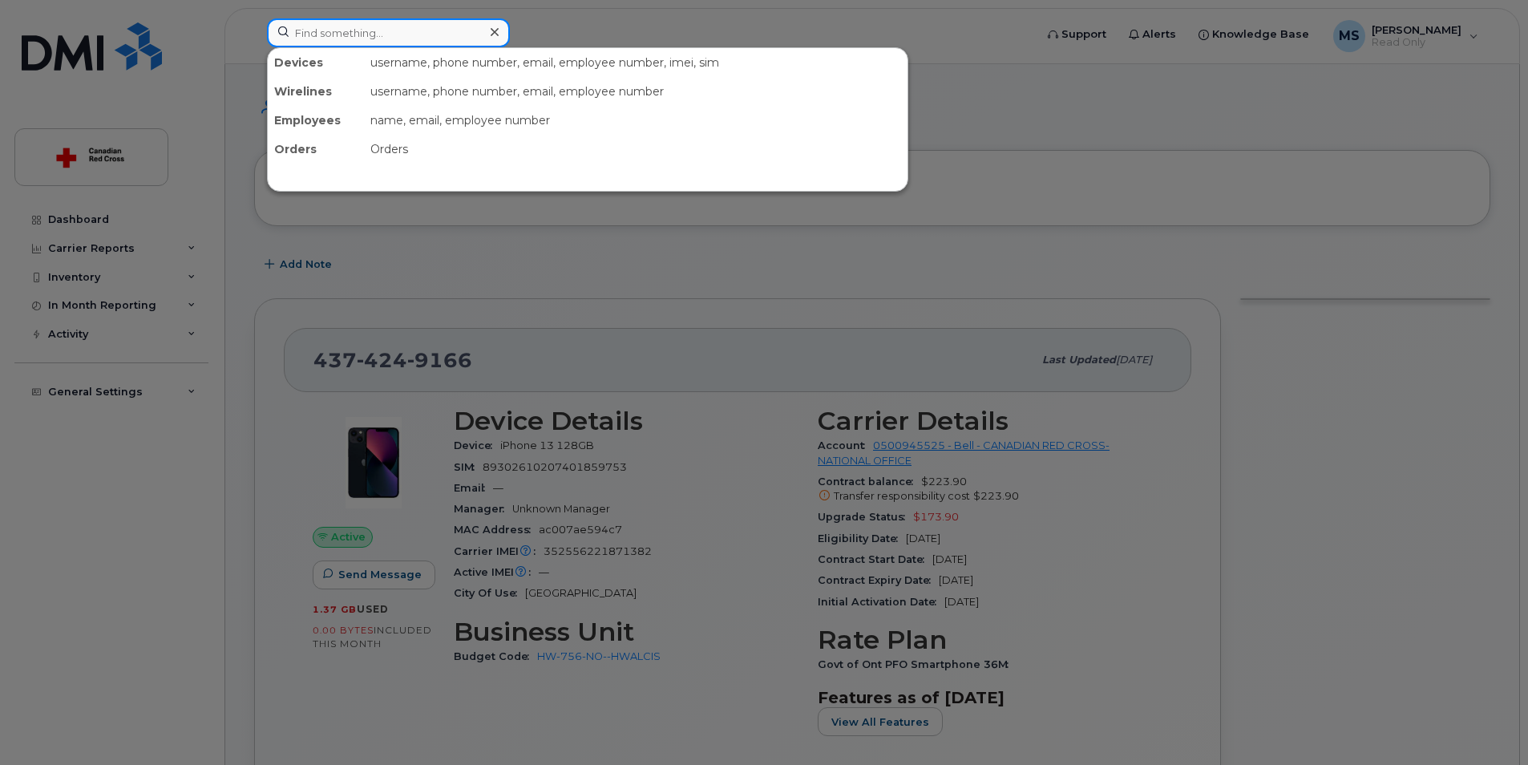
click at [305, 34] on input at bounding box center [388, 32] width 243 height 29
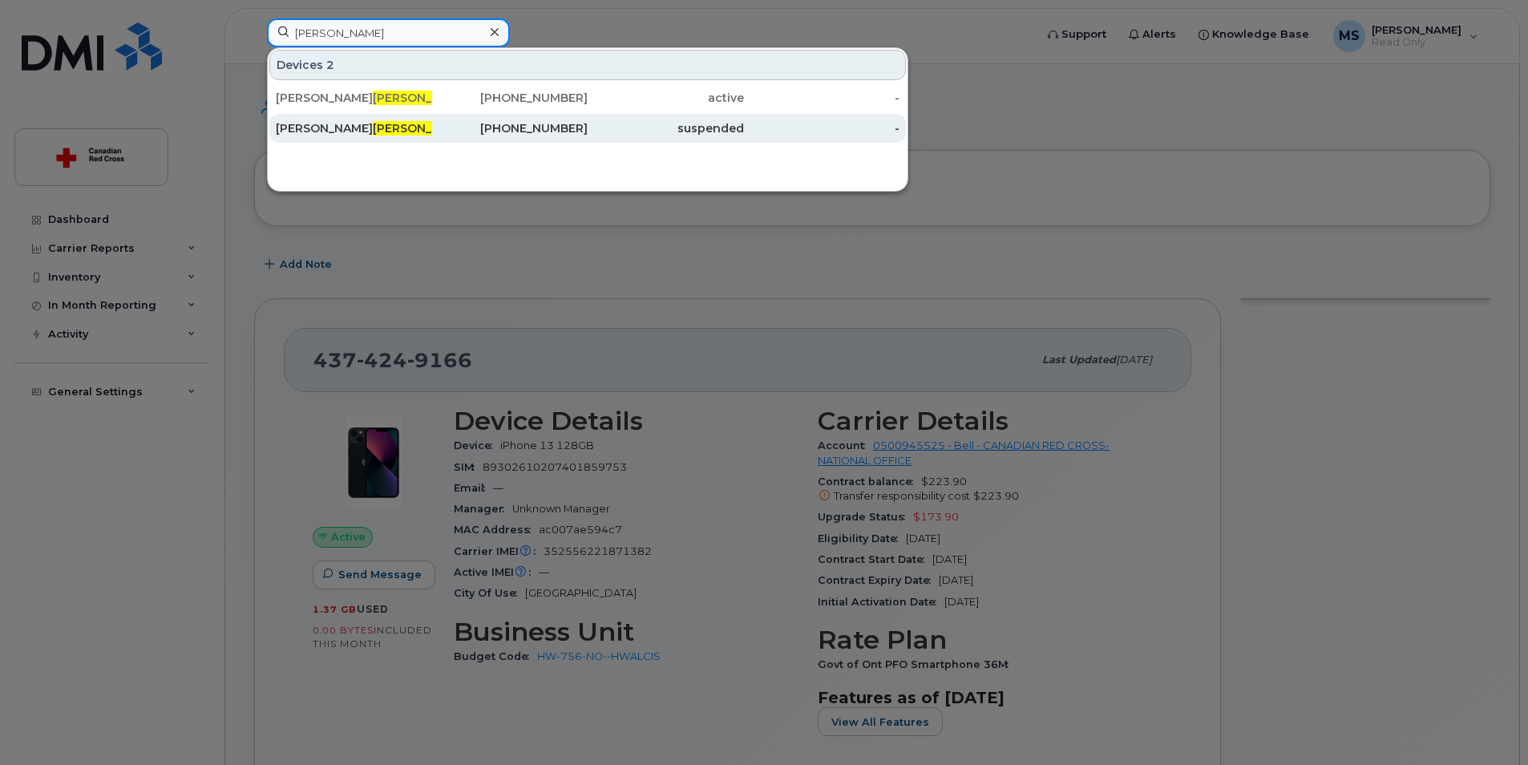
type input "[PERSON_NAME]"
click at [373, 130] on span "Girard" at bounding box center [421, 128] width 97 height 14
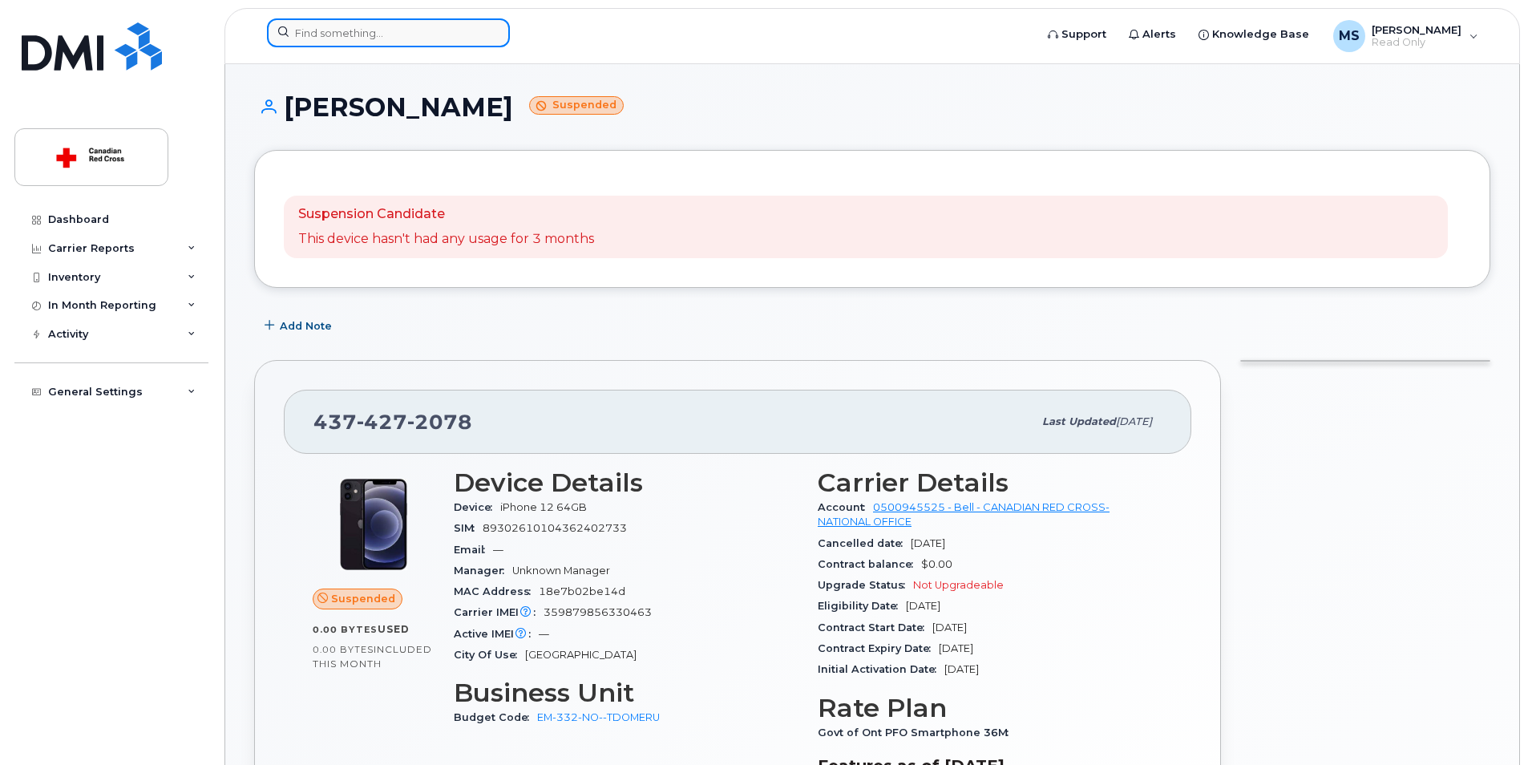
click at [300, 34] on input at bounding box center [388, 32] width 243 height 29
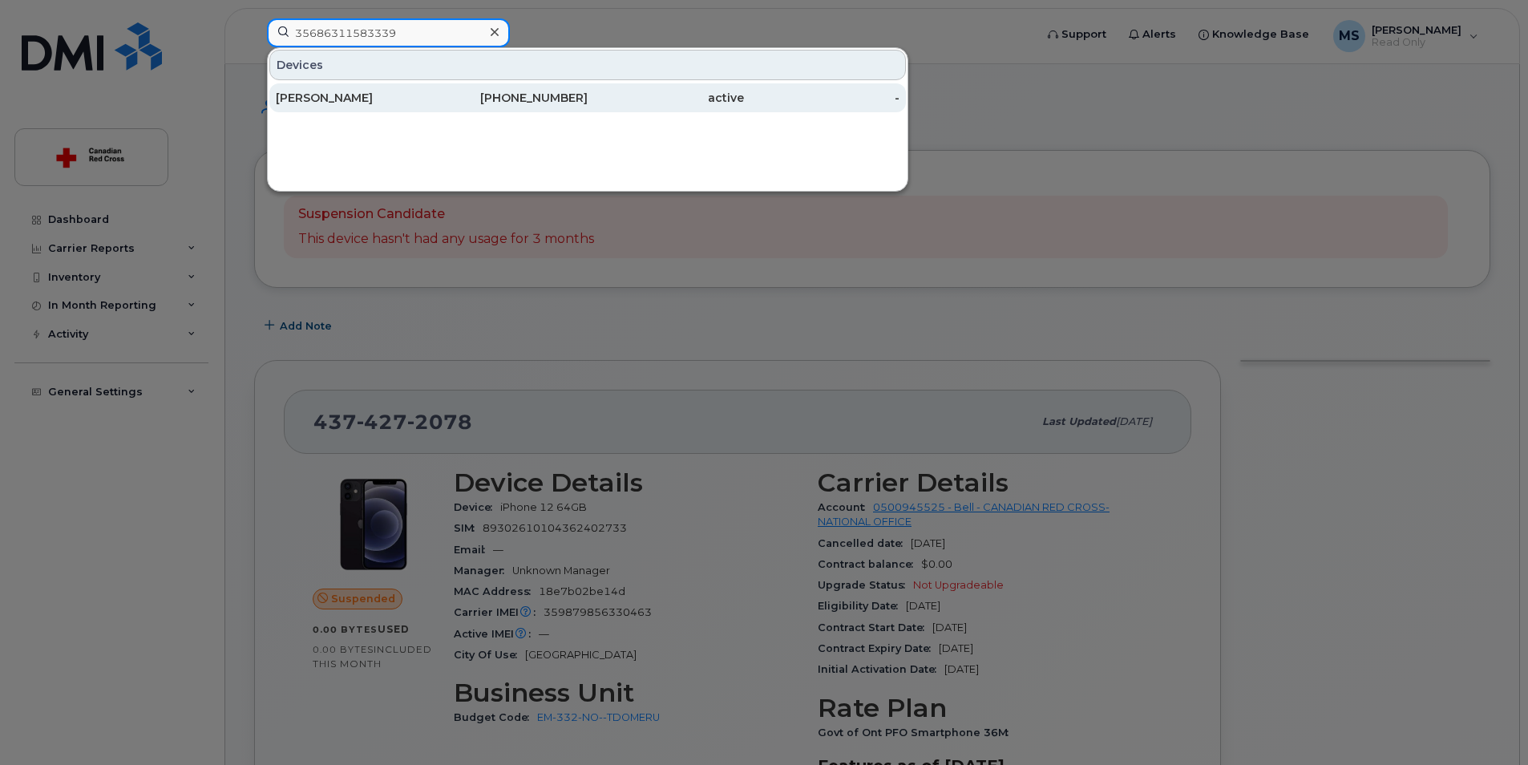
type input "35686311583339"
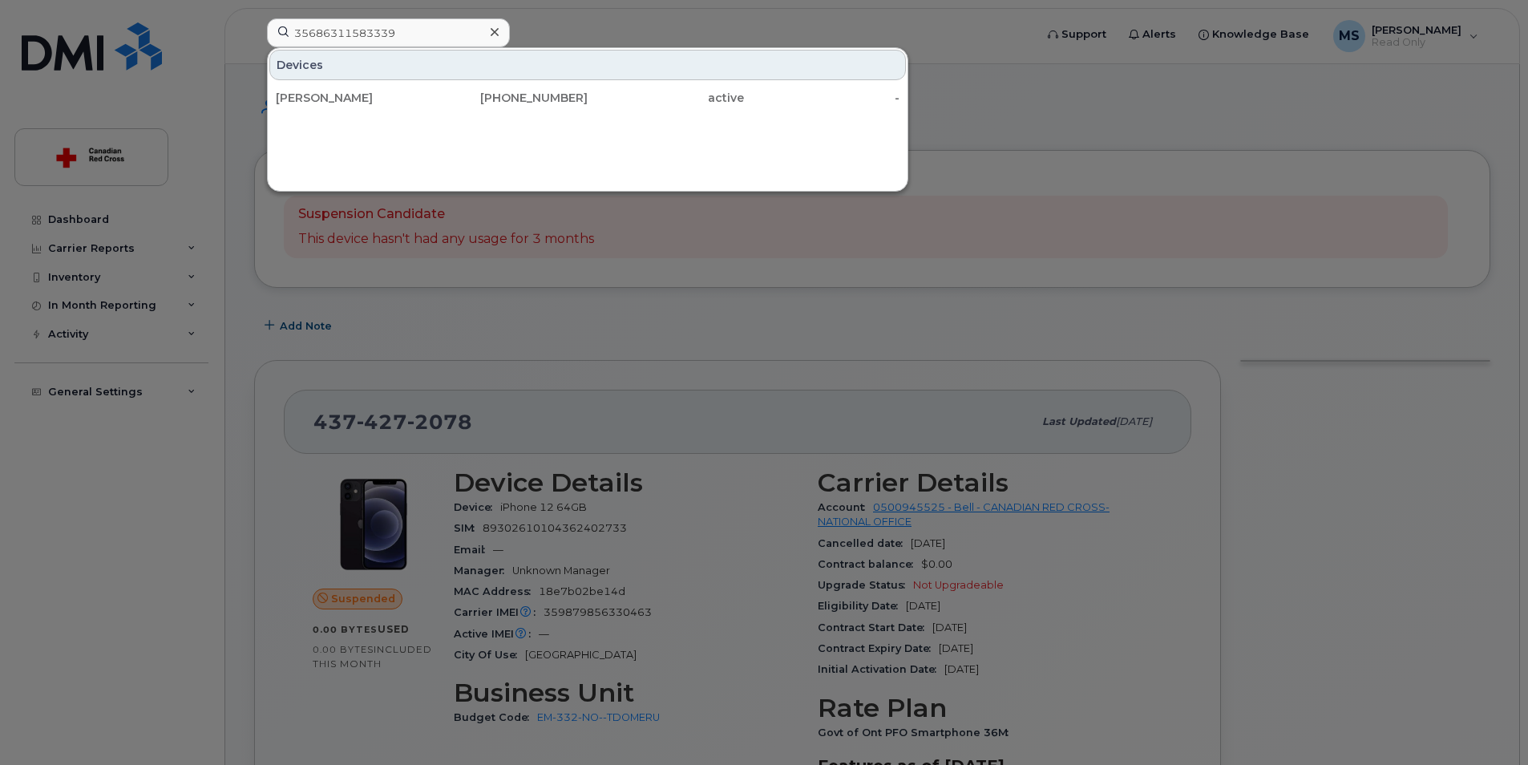
drag, startPoint x: 330, startPoint y: 96, endPoint x: 383, endPoint y: 112, distance: 55.3
click at [330, 96] on div "[PERSON_NAME]" at bounding box center [354, 98] width 156 height 16
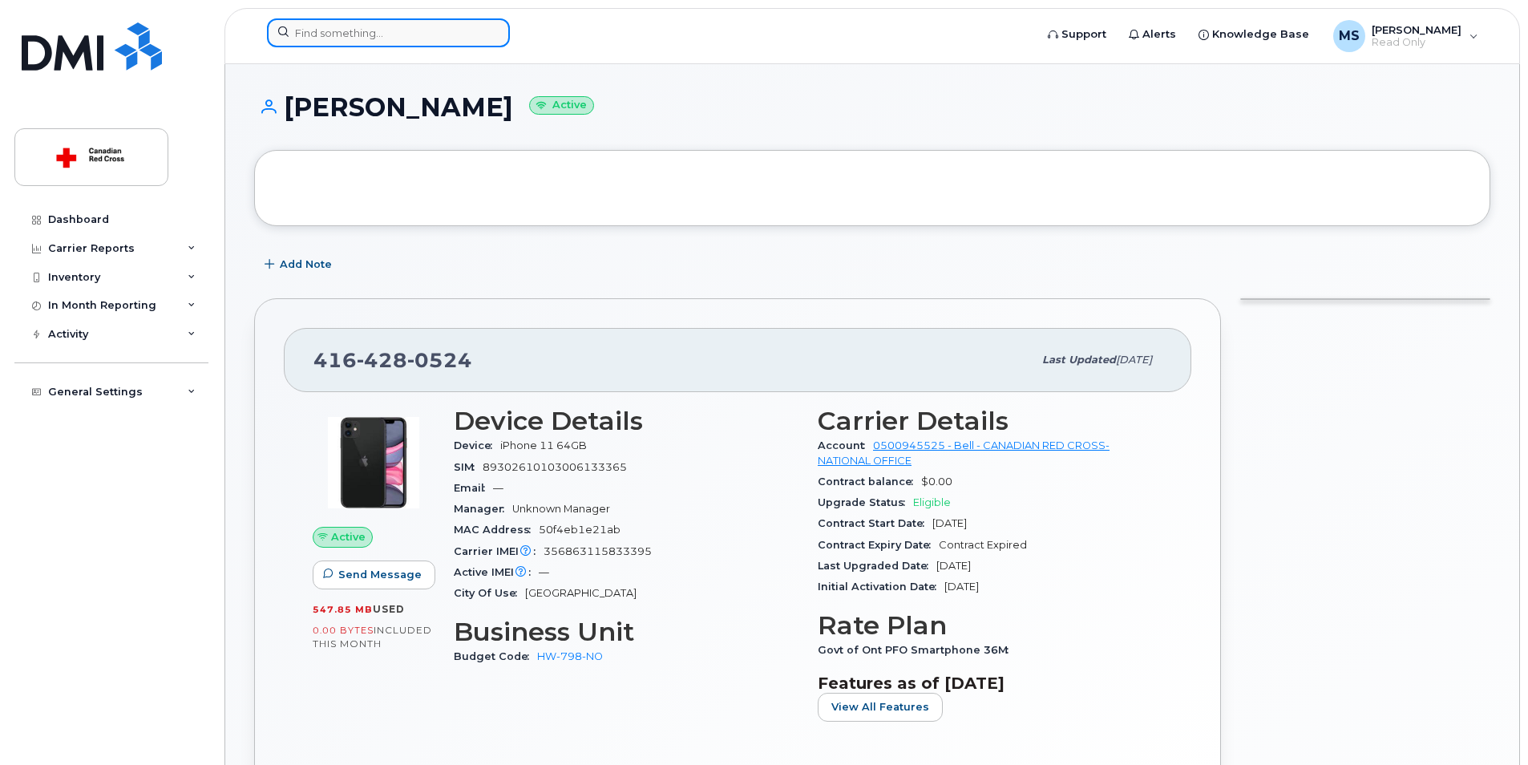
click at [294, 31] on input at bounding box center [388, 32] width 243 height 29
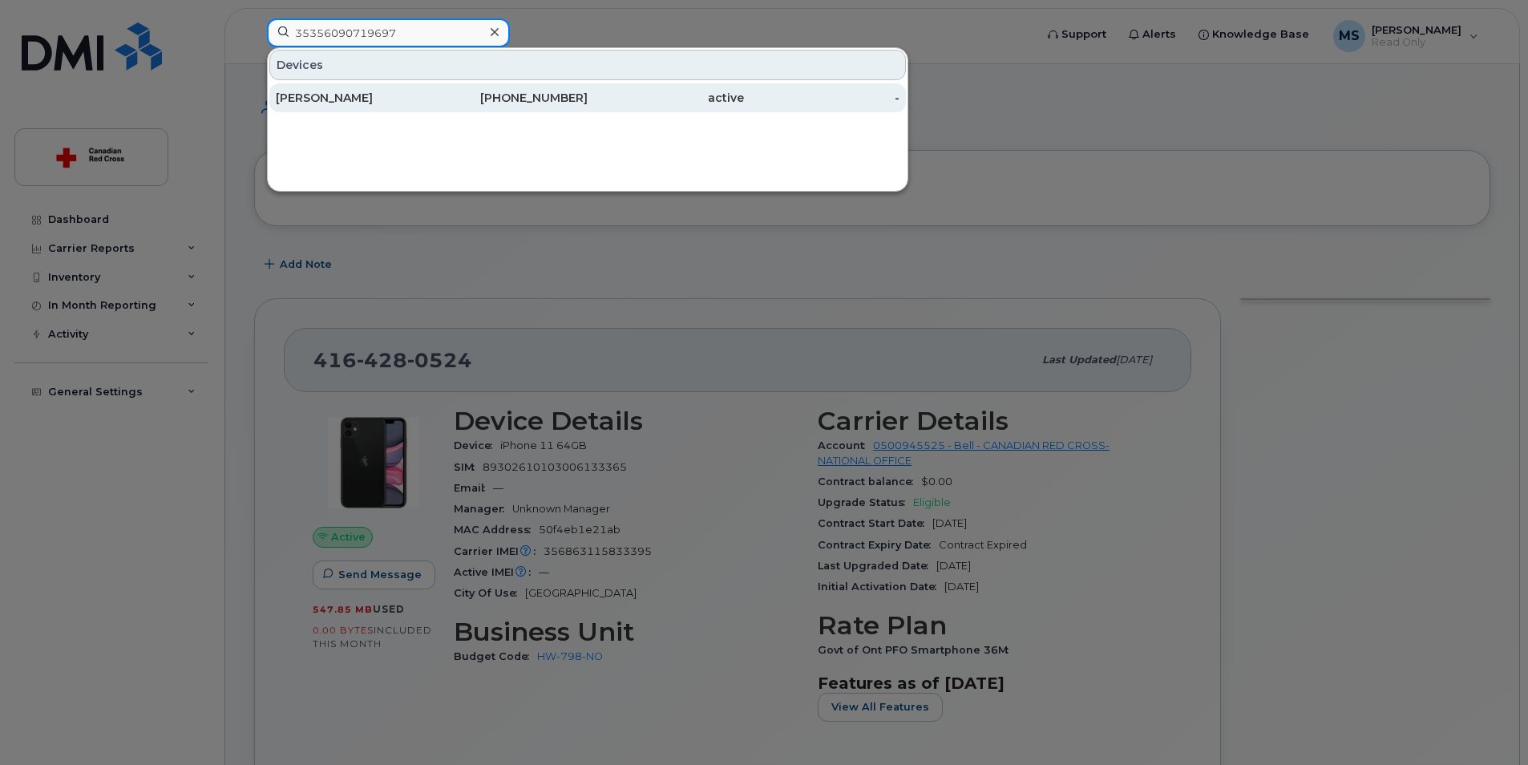
type input "35356090719697"
click at [357, 99] on div "Samantha Woodcroft" at bounding box center [354, 98] width 156 height 16
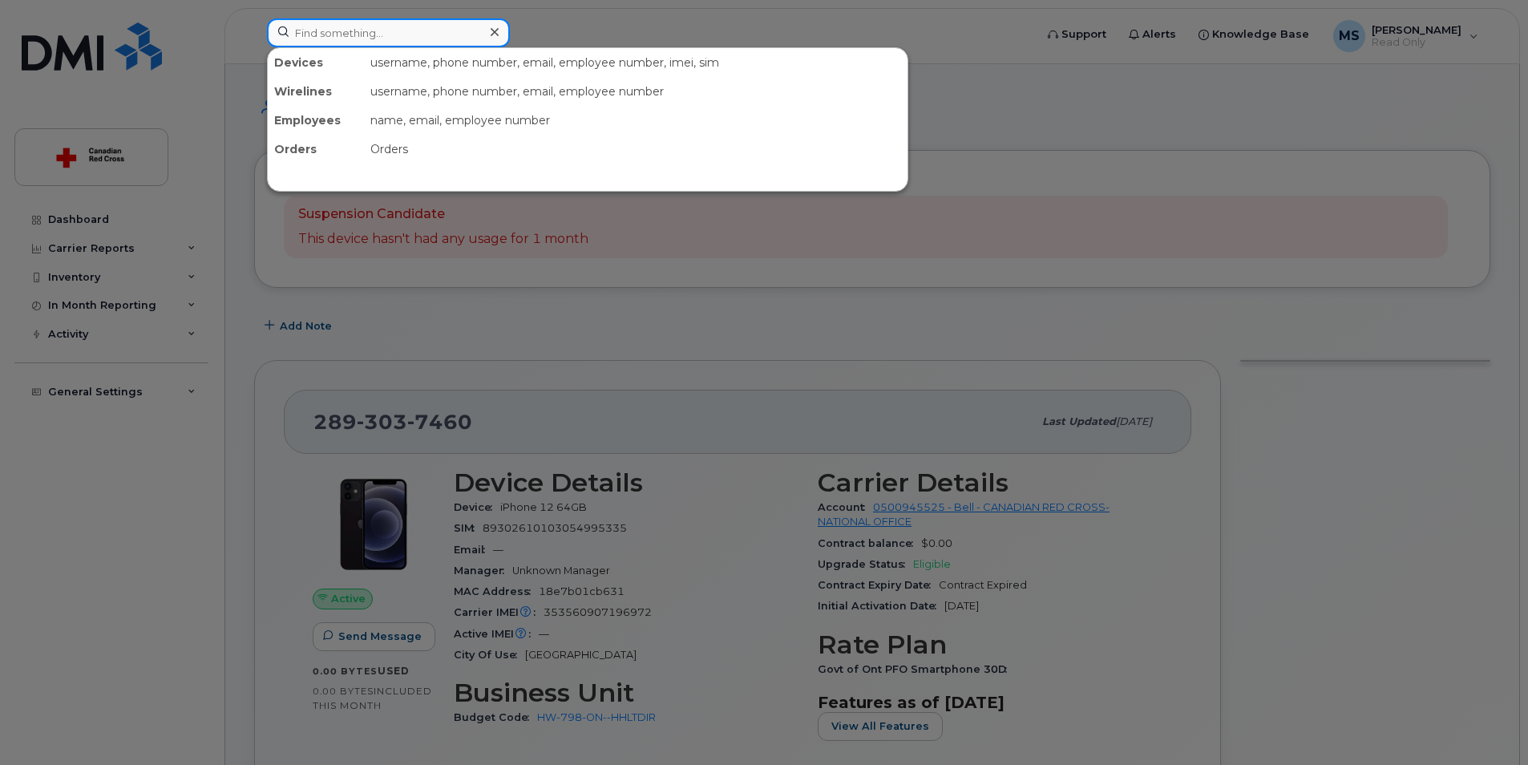
click at [333, 31] on input at bounding box center [388, 32] width 243 height 29
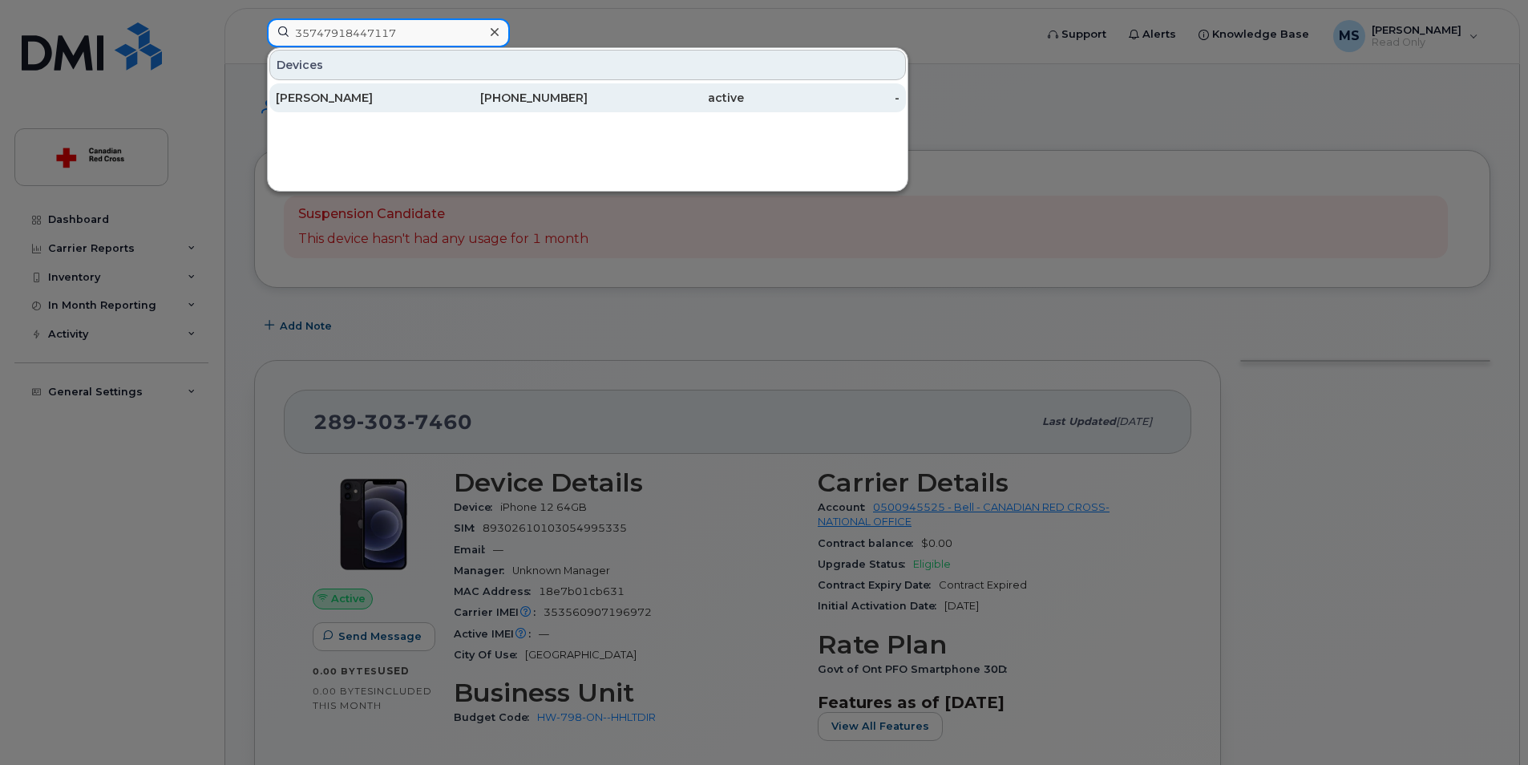
type input "35747918447117"
drag, startPoint x: 341, startPoint y: 99, endPoint x: 383, endPoint y: 106, distance: 43.0
click at [341, 99] on div "[PERSON_NAME]" at bounding box center [354, 98] width 156 height 16
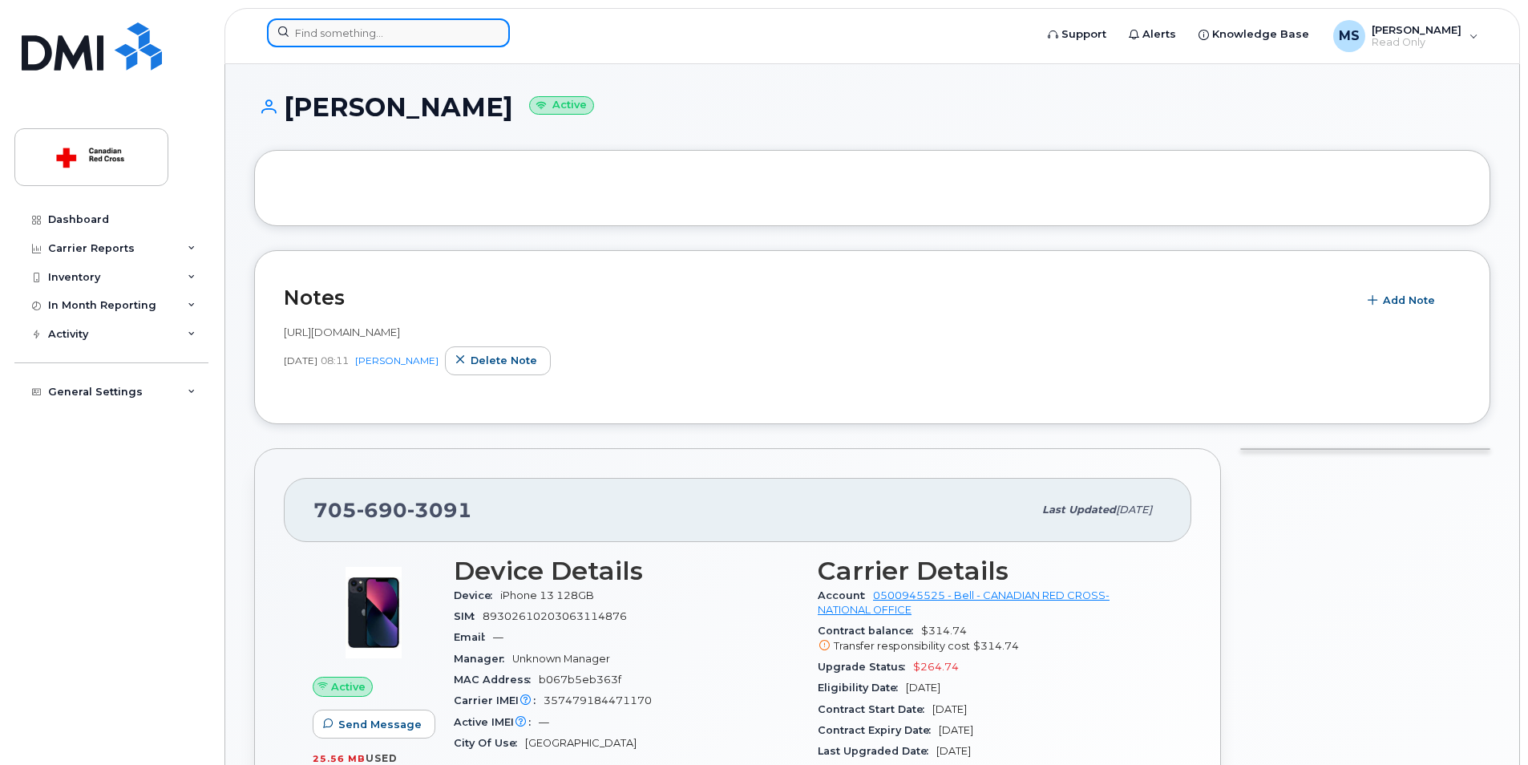
click at [300, 29] on input at bounding box center [388, 32] width 243 height 29
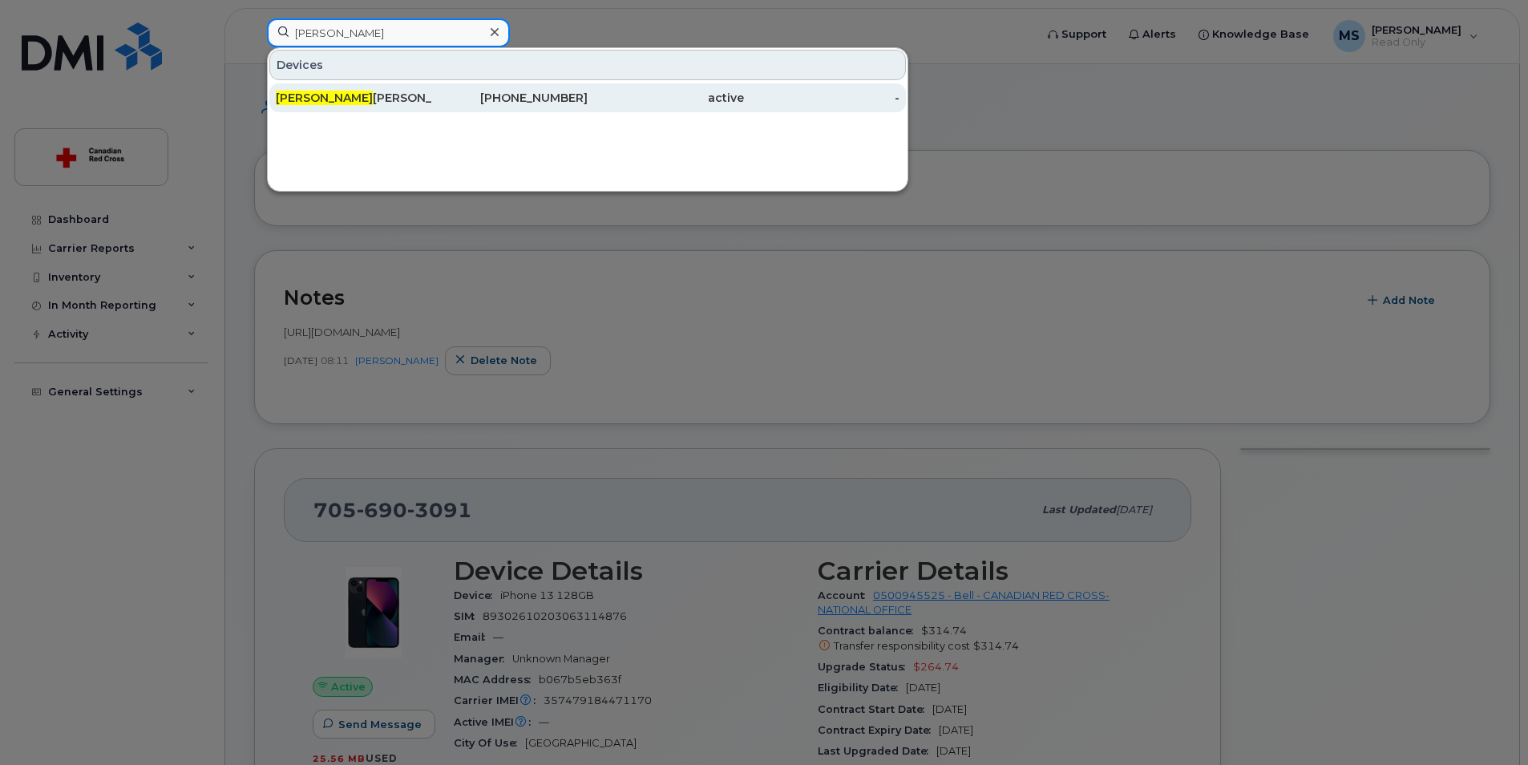
type input "[PERSON_NAME]"
click at [327, 99] on span "[PERSON_NAME]" at bounding box center [324, 98] width 97 height 14
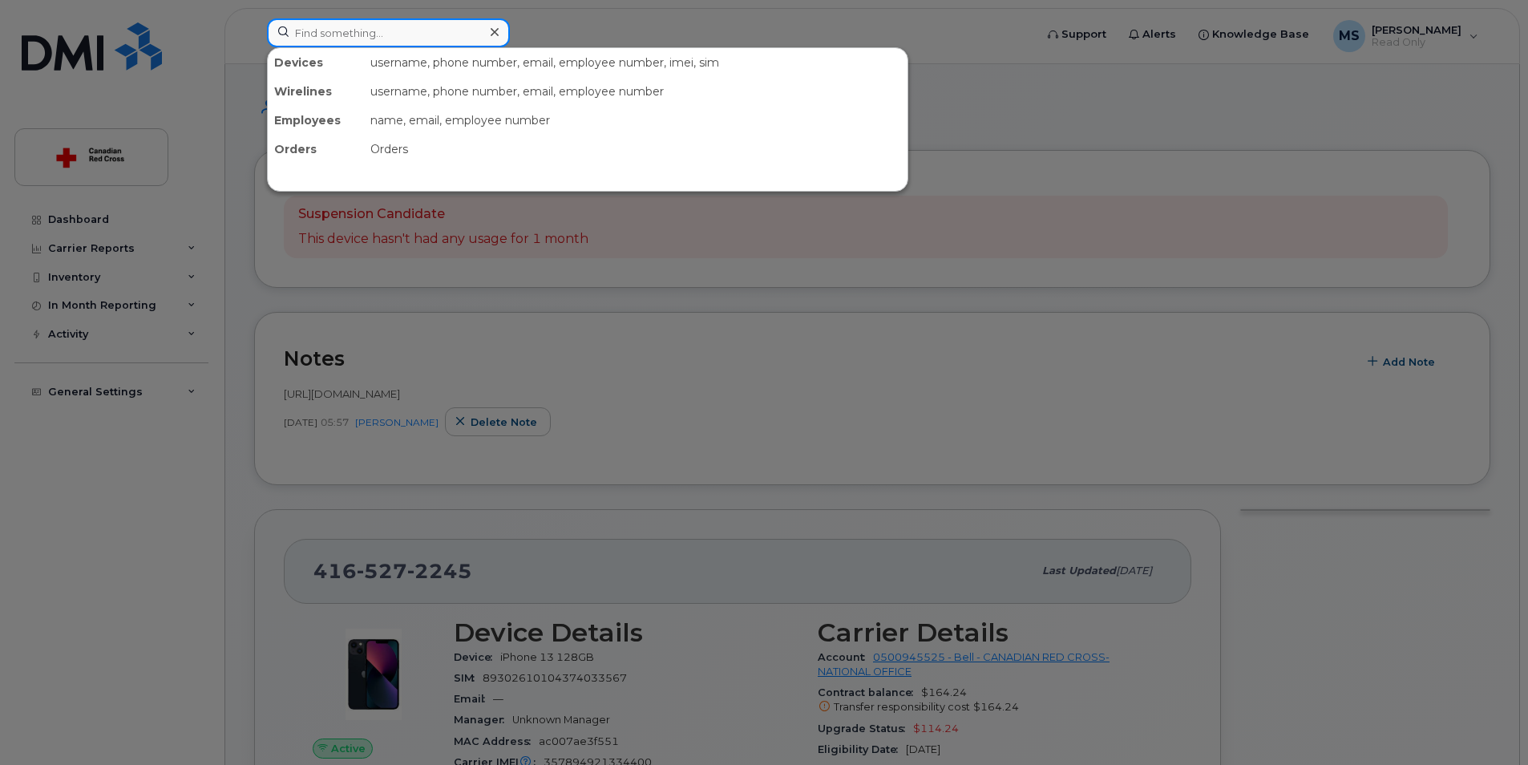
click at [306, 29] on input at bounding box center [388, 32] width 243 height 29
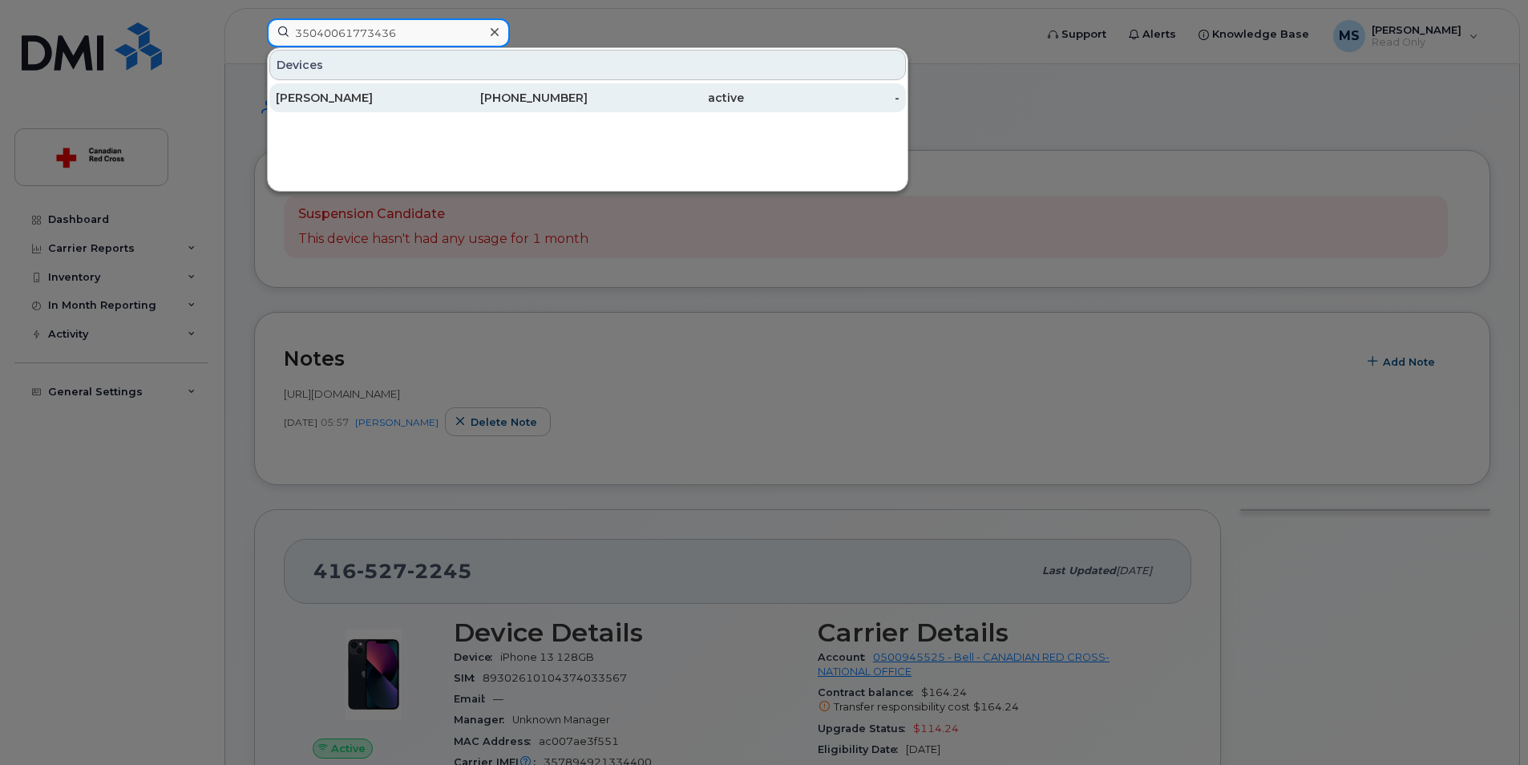
type input "35040061773436"
click at [318, 100] on div "[PERSON_NAME]" at bounding box center [354, 98] width 156 height 16
